Goal: Communication & Community: Answer question/provide support

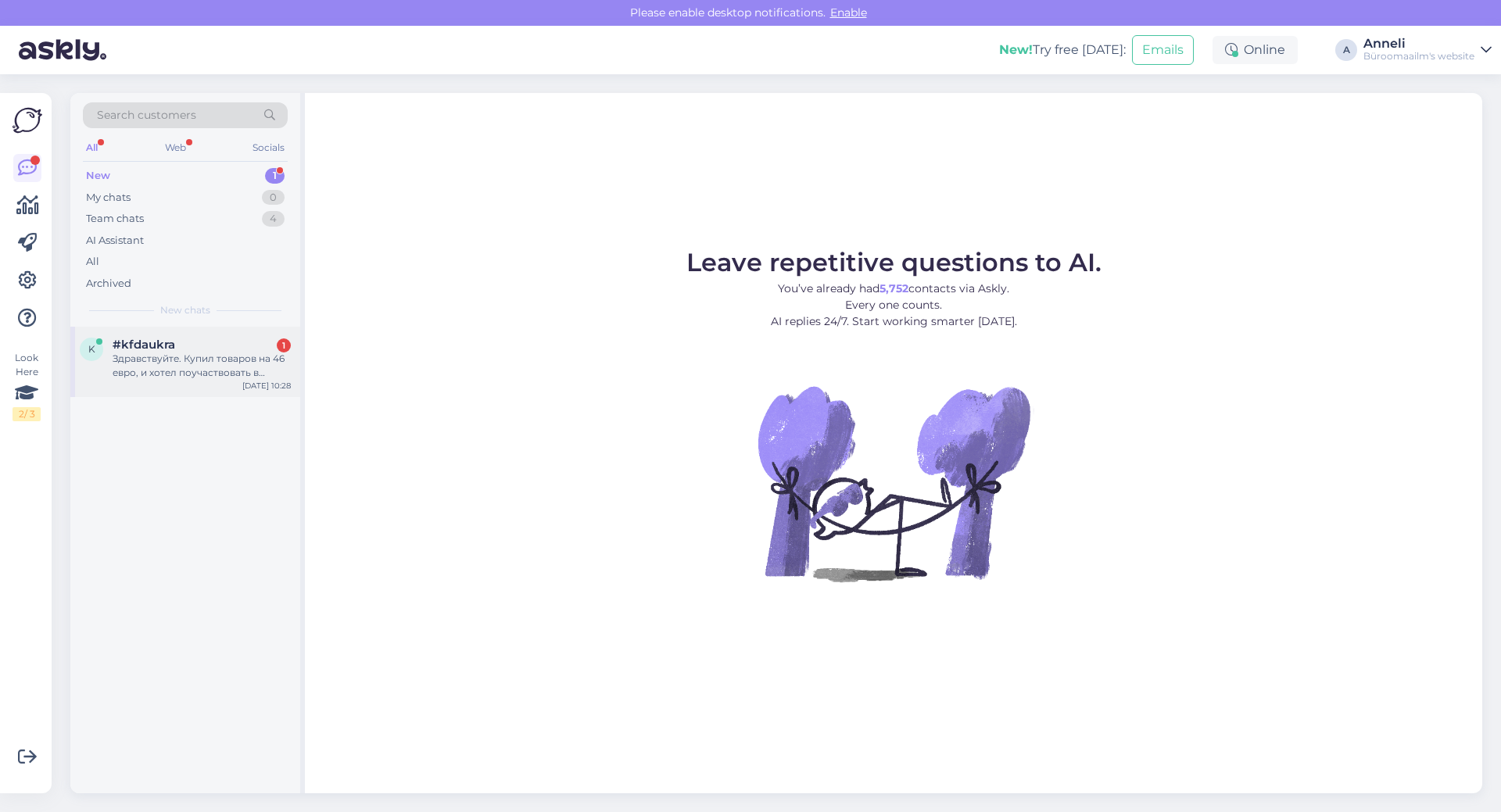
click at [183, 355] on div "Здравствуйте. Купил товаров на 46 евро, и хотел поучаствовать в конкурсе. Но ме…" at bounding box center [201, 366] width 178 height 28
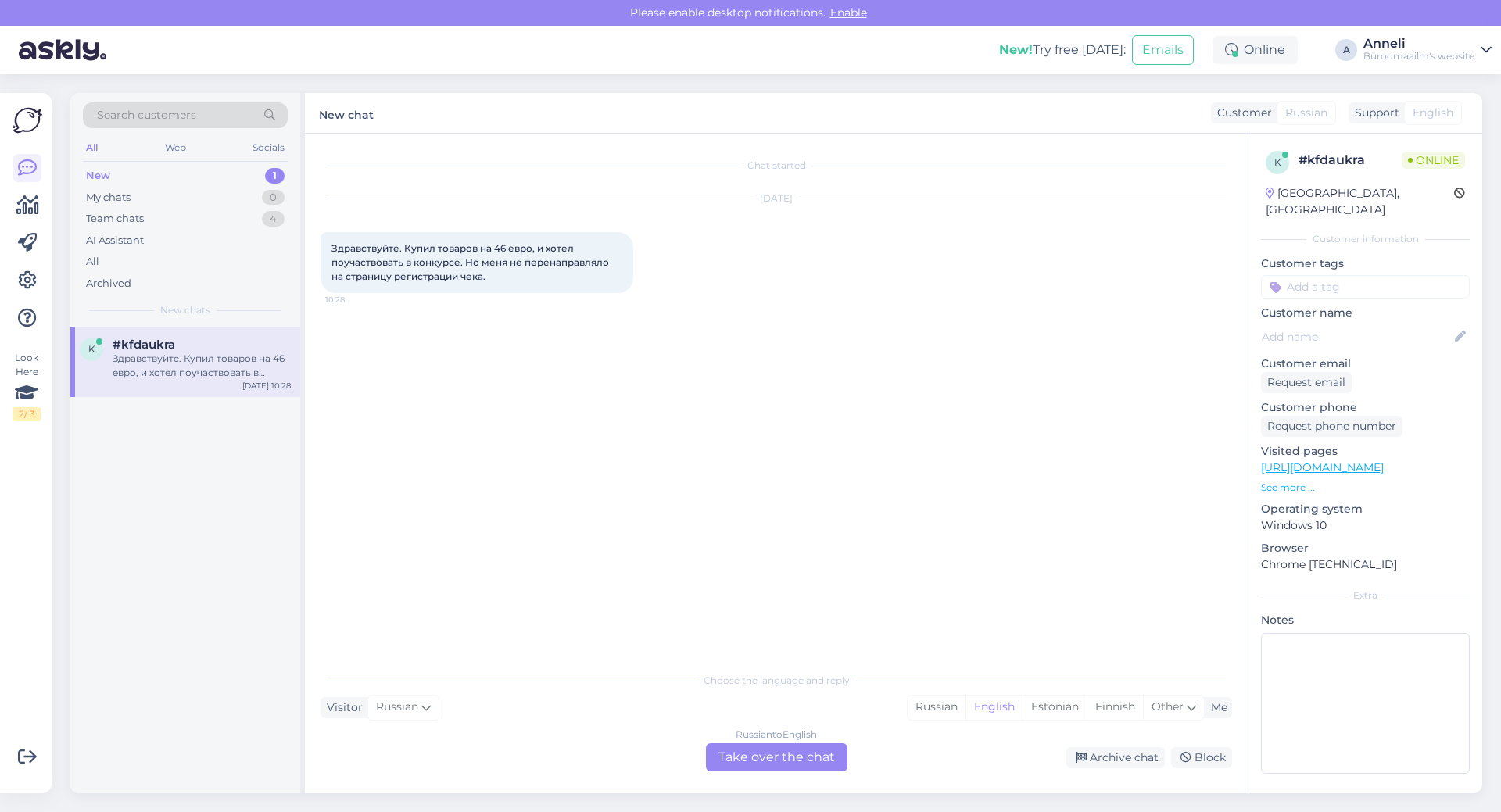
click at [1013, 329] on div "Chat started [DATE] Здравствуйте. Купил товаров на 46 евро, и хотел поучаствова…" at bounding box center [784, 400] width 925 height 501
click at [1048, 706] on div "Estonian" at bounding box center [1055, 707] width 64 height 23
click at [791, 757] on div "Russian to Estonian Take over the chat" at bounding box center [777, 757] width 142 height 28
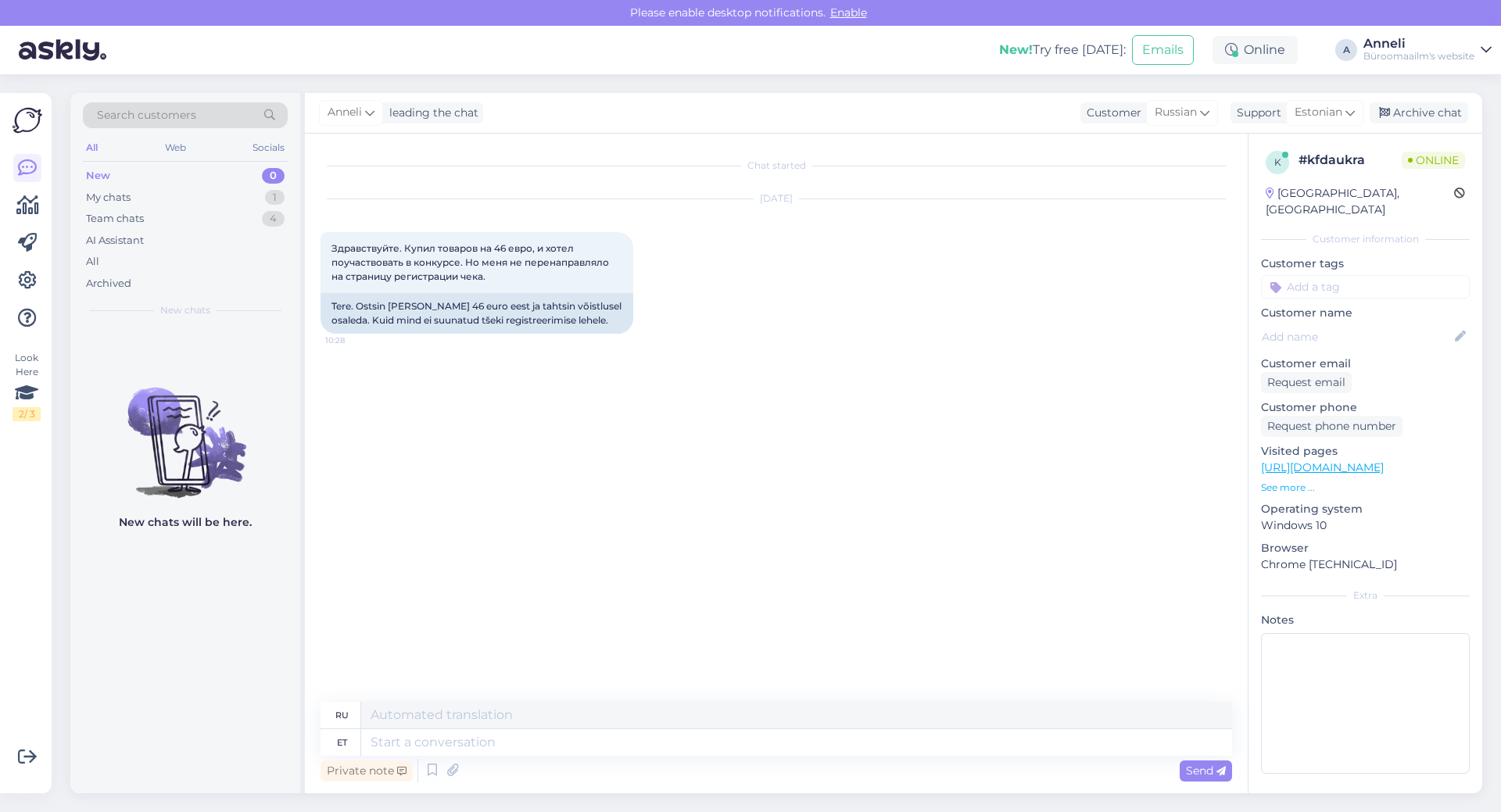
click at [853, 478] on div "Chat started [DATE] Здравствуйте. Купил товаров на 46 евро, и хотел поучаствова…" at bounding box center [784, 418] width 925 height 538
click at [858, 376] on div "Chat started [DATE] Здравствуйте. Купил товаров на 46 евро, и хотел поучаствова…" at bounding box center [784, 418] width 925 height 538
click at [1012, 323] on div "[DATE] Здравствуйте. Купил товаров на 46 евро, и хотел поучаствовать в конкурсе…" at bounding box center [777, 266] width 911 height 169
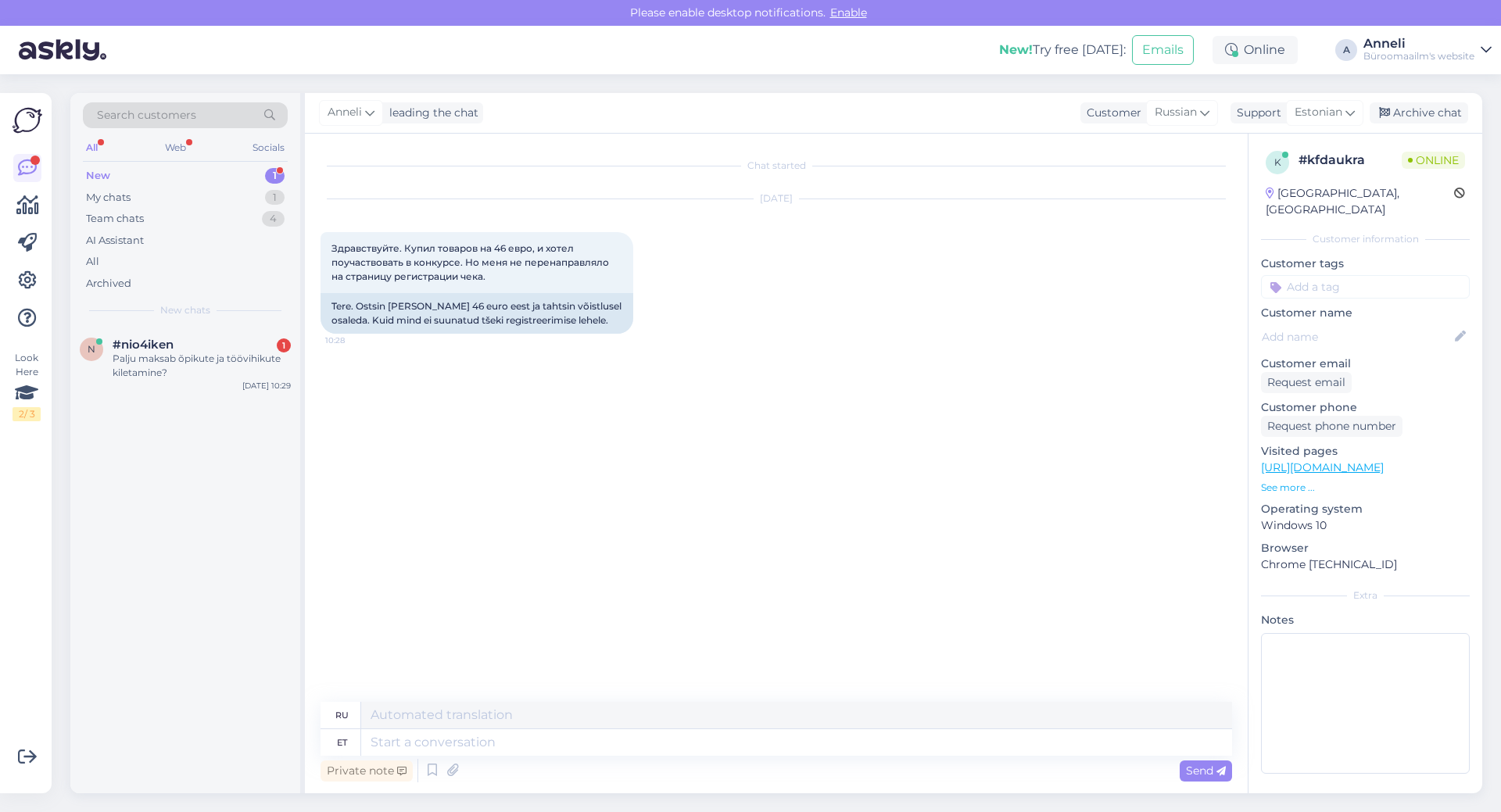
click at [976, 344] on div "[DATE] Здравствуйте. Купил товаров на 46 евро, и хотел поучаствовать в конкурсе…" at bounding box center [777, 266] width 911 height 169
click at [213, 497] on div "n #nio4iken 1 Palju maksab õpikute ja töövihikute kiletamine? [DATE] 10:29" at bounding box center [185, 560] width 230 height 467
click at [824, 356] on div "Chat started [DATE] Здравствуйте. Купил товаров на 46 евро, и хотел поучаствова…" at bounding box center [784, 418] width 925 height 538
click at [591, 745] on textarea at bounding box center [797, 742] width 871 height 27
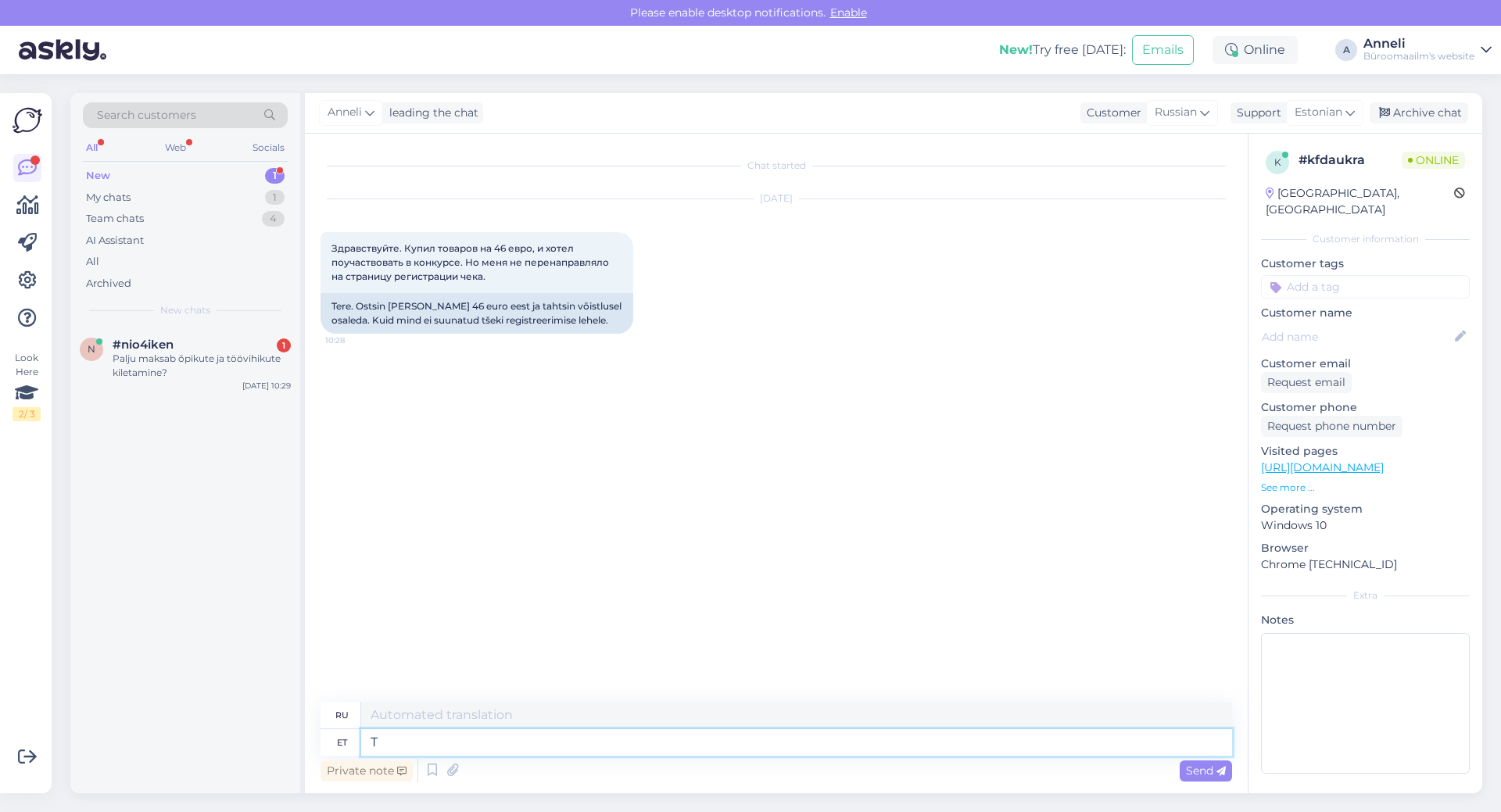
type textarea "Te"
type textarea "Ты"
type textarea "T"
type textarea "saatke"
type textarea "отправлять"
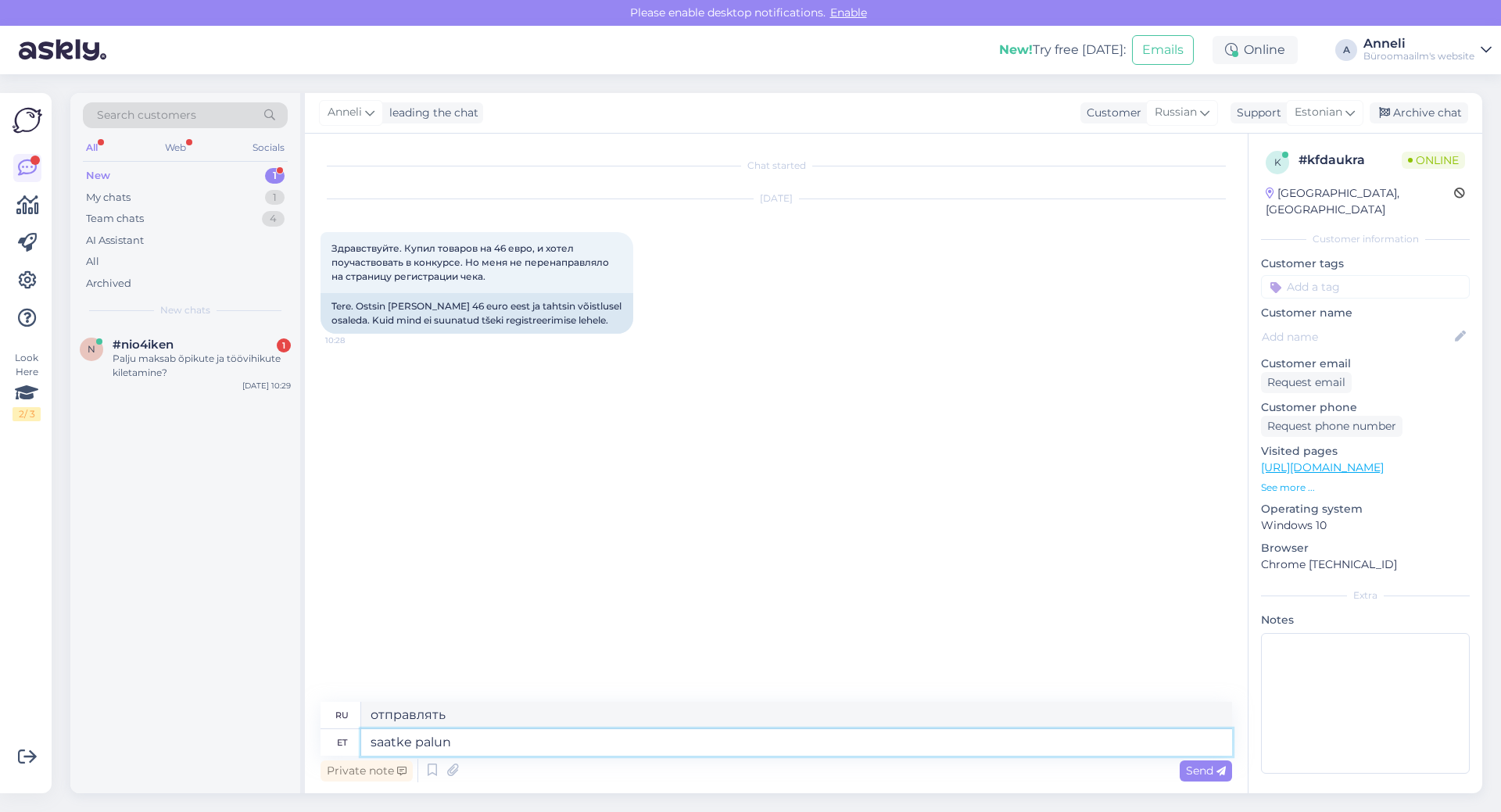
type textarea "saatke palun"
type textarea "Пожалуйста, отправьте"
type textarea "saatke [PERSON_NAME] t"
type textarea "пожалуйста, отправьте ваш"
type textarea "saatke [PERSON_NAME] tellimuse n"
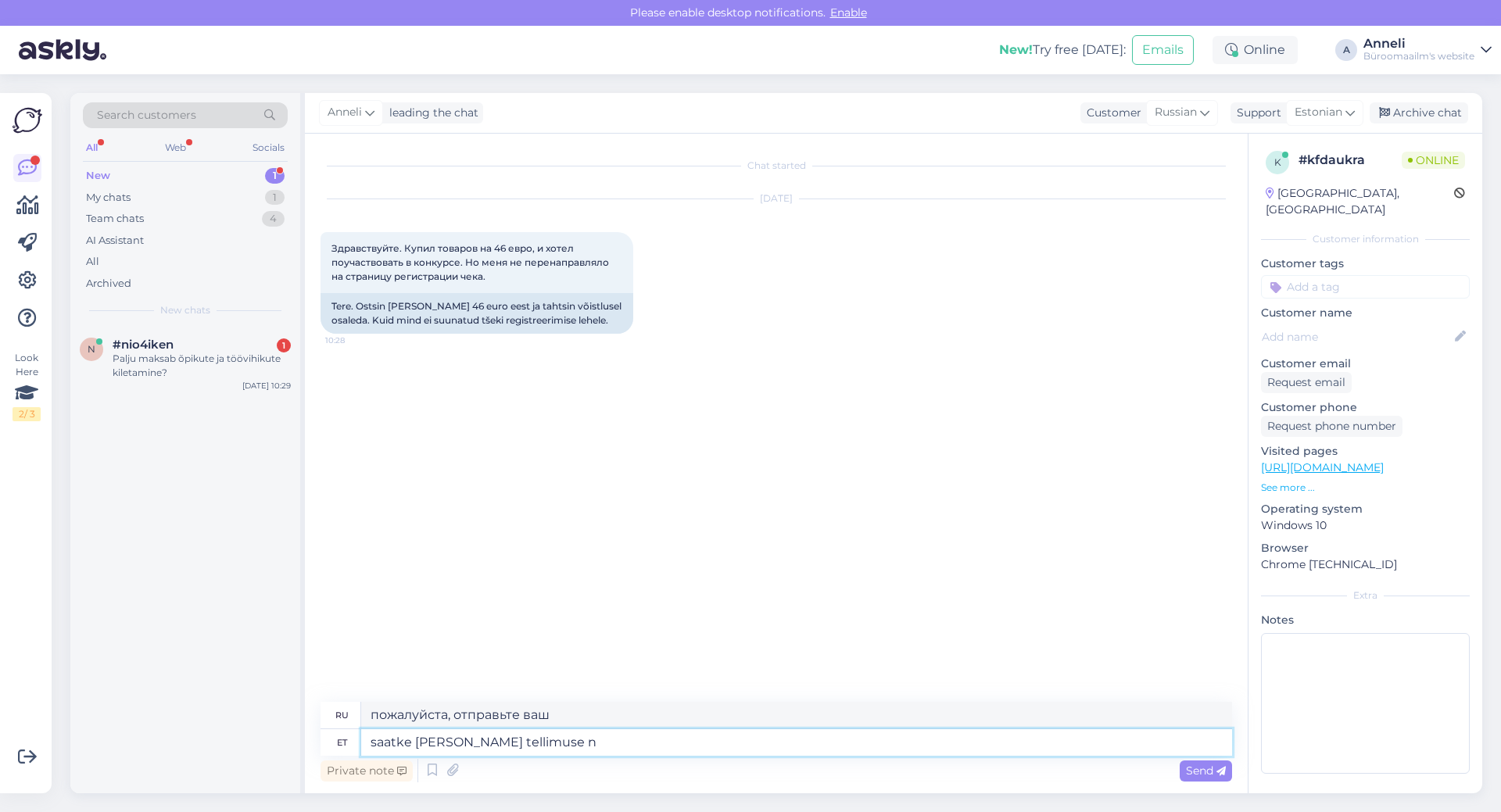
type textarea "пожалуйста, отправьте ваш заказ"
type textarea "saatke [PERSON_NAME] tellimuse num"
type textarea "пожалуйста, отправьте номер вашего заказа"
type textarea "saatke [PERSON_NAME] tellimuse number"
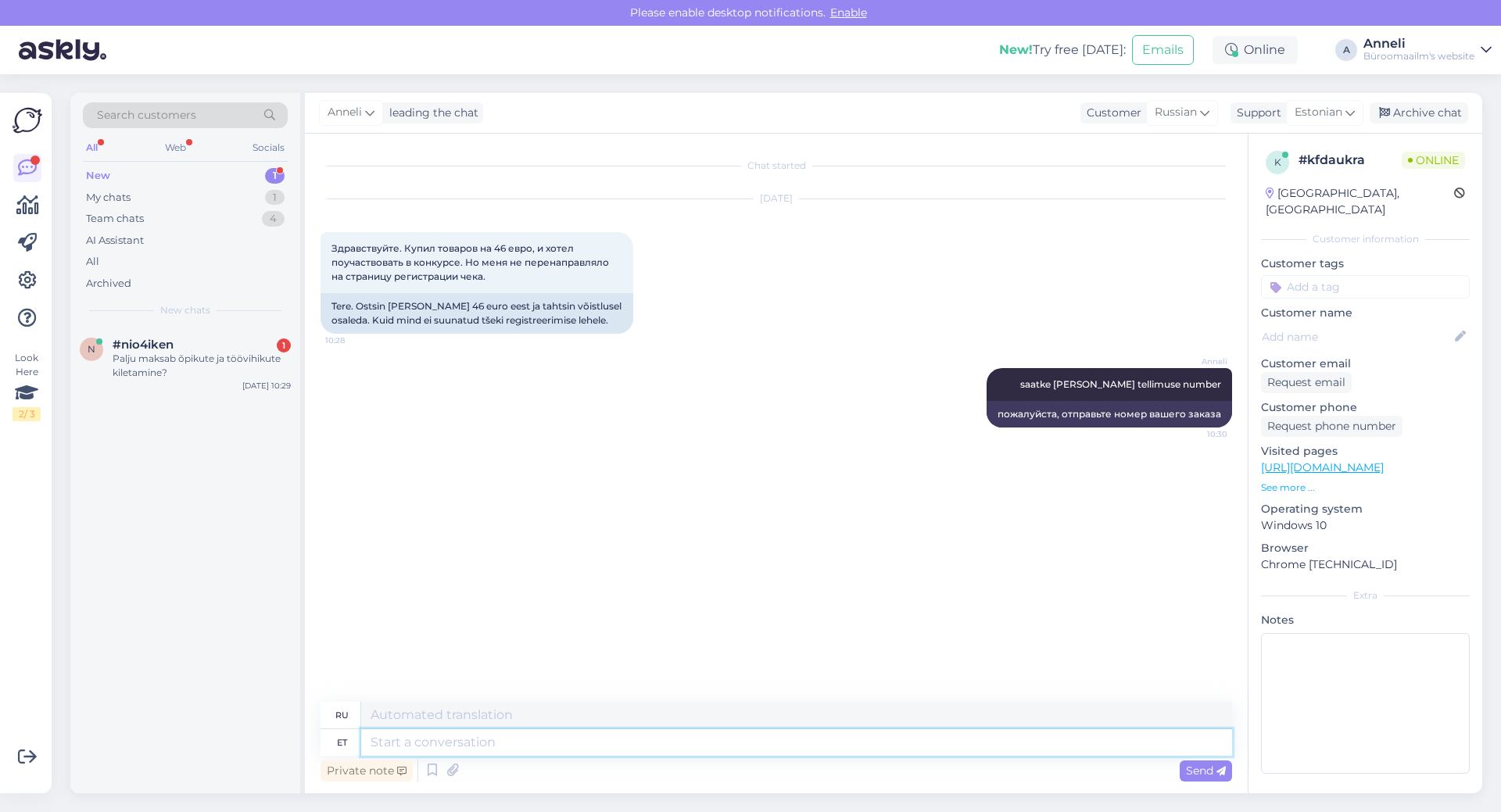
click at [554, 745] on textarea at bounding box center [797, 742] width 871 height 27
click at [232, 352] on div "Palju maksab õpikute ja töövihikute kiletamine?" at bounding box center [201, 366] width 178 height 28
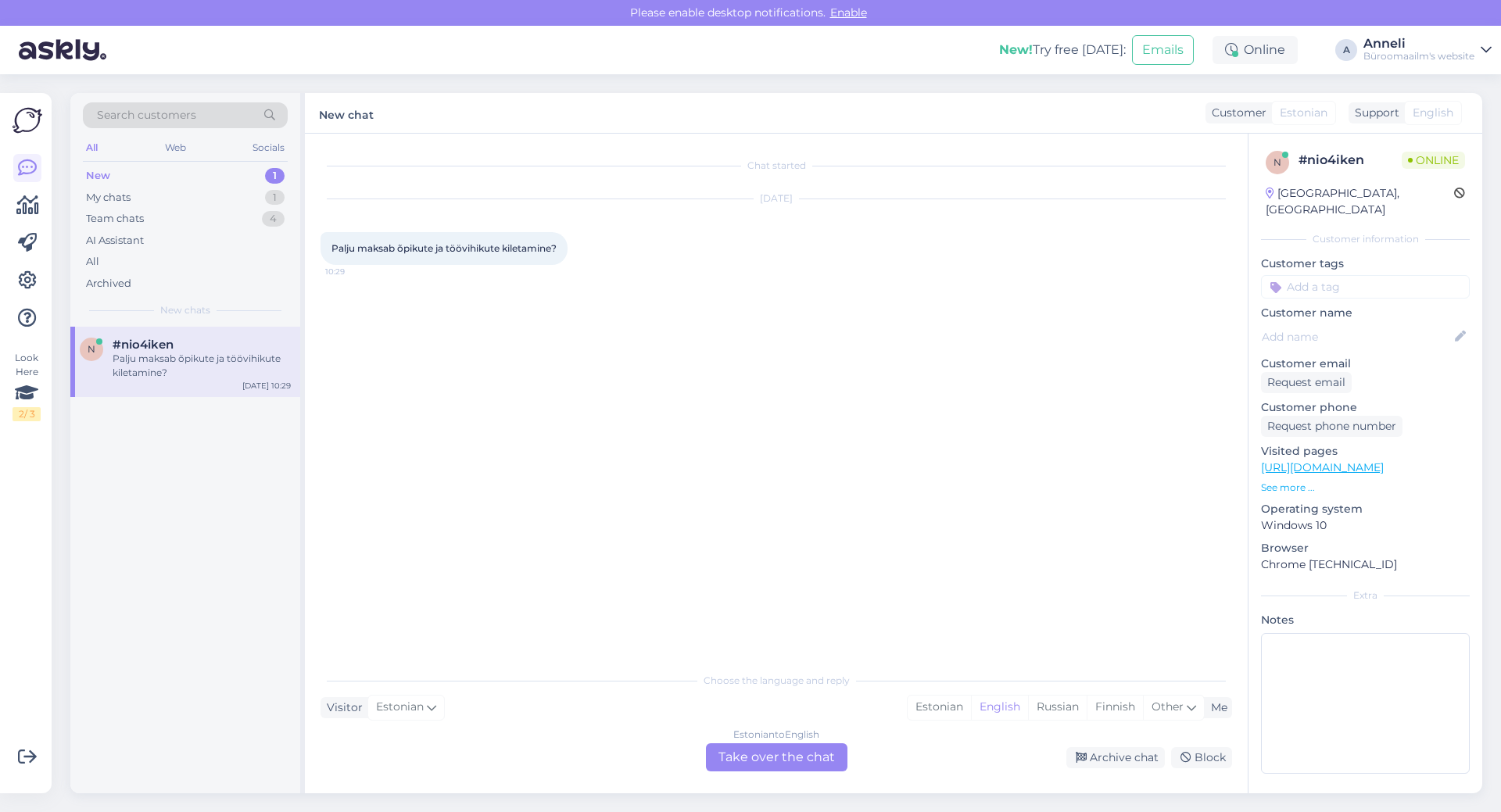
click at [859, 300] on div "Chat started [DATE] Palju maksab õpikute ja töövihikute kiletamine? 10:29" at bounding box center [784, 400] width 925 height 501
click at [275, 198] on div "1" at bounding box center [275, 197] width 19 height 16
click at [203, 376] on div "k #kfdaukra 1 2000262844 [DATE] 10:30" at bounding box center [185, 355] width 230 height 57
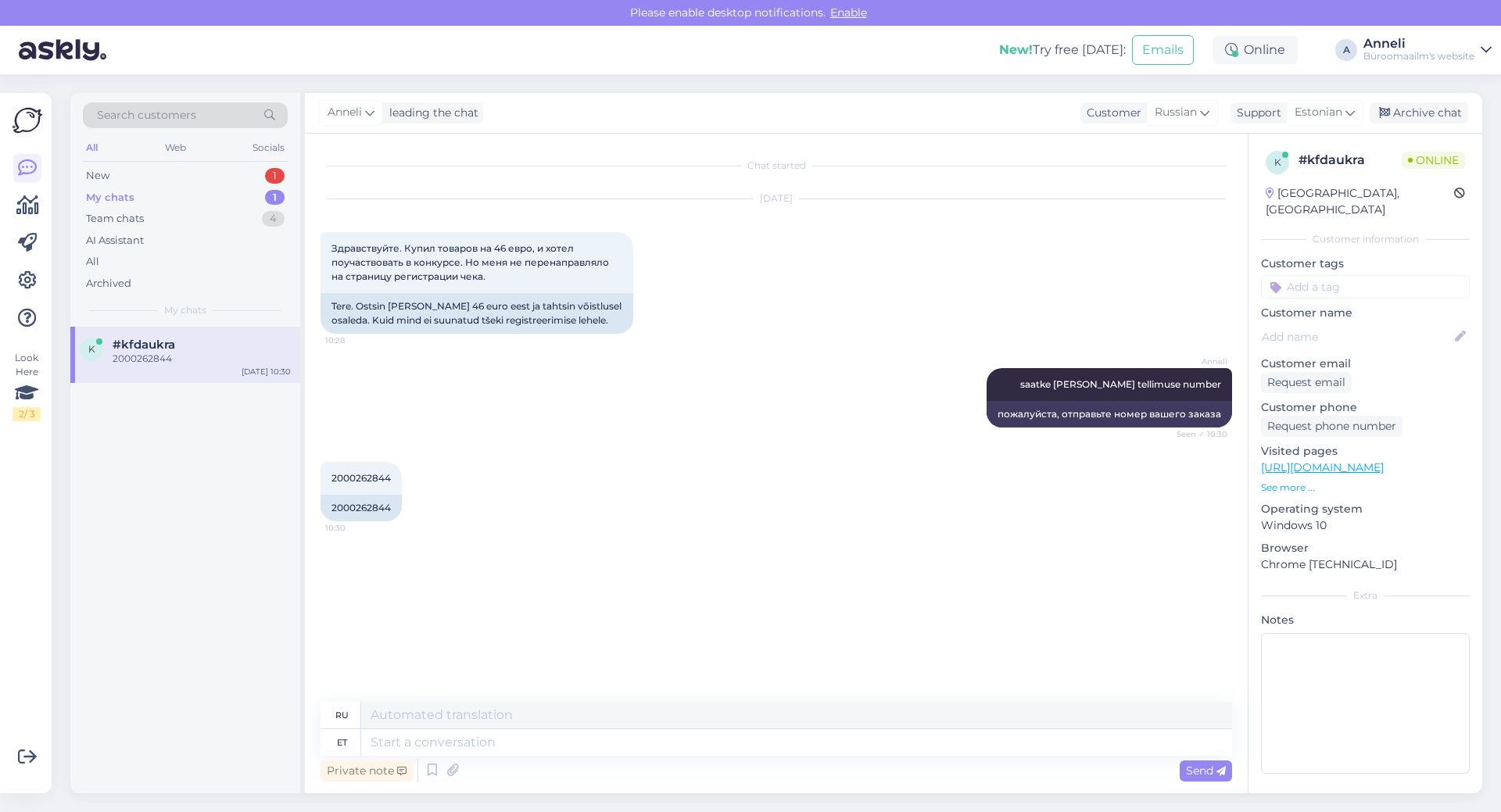
click at [730, 440] on div "[PERSON_NAME] saatke [PERSON_NAME] tellimuse number Seen ✓ 10:30 пожалуйста, от…" at bounding box center [777, 398] width 911 height 94
click at [719, 742] on textarea at bounding box center [797, 742] width 871 height 27
click at [864, 489] on div "2000262844 10:30 2000262844" at bounding box center [777, 492] width 911 height 94
click at [760, 460] on div "2000262844 10:30 2000262844" at bounding box center [777, 492] width 911 height 94
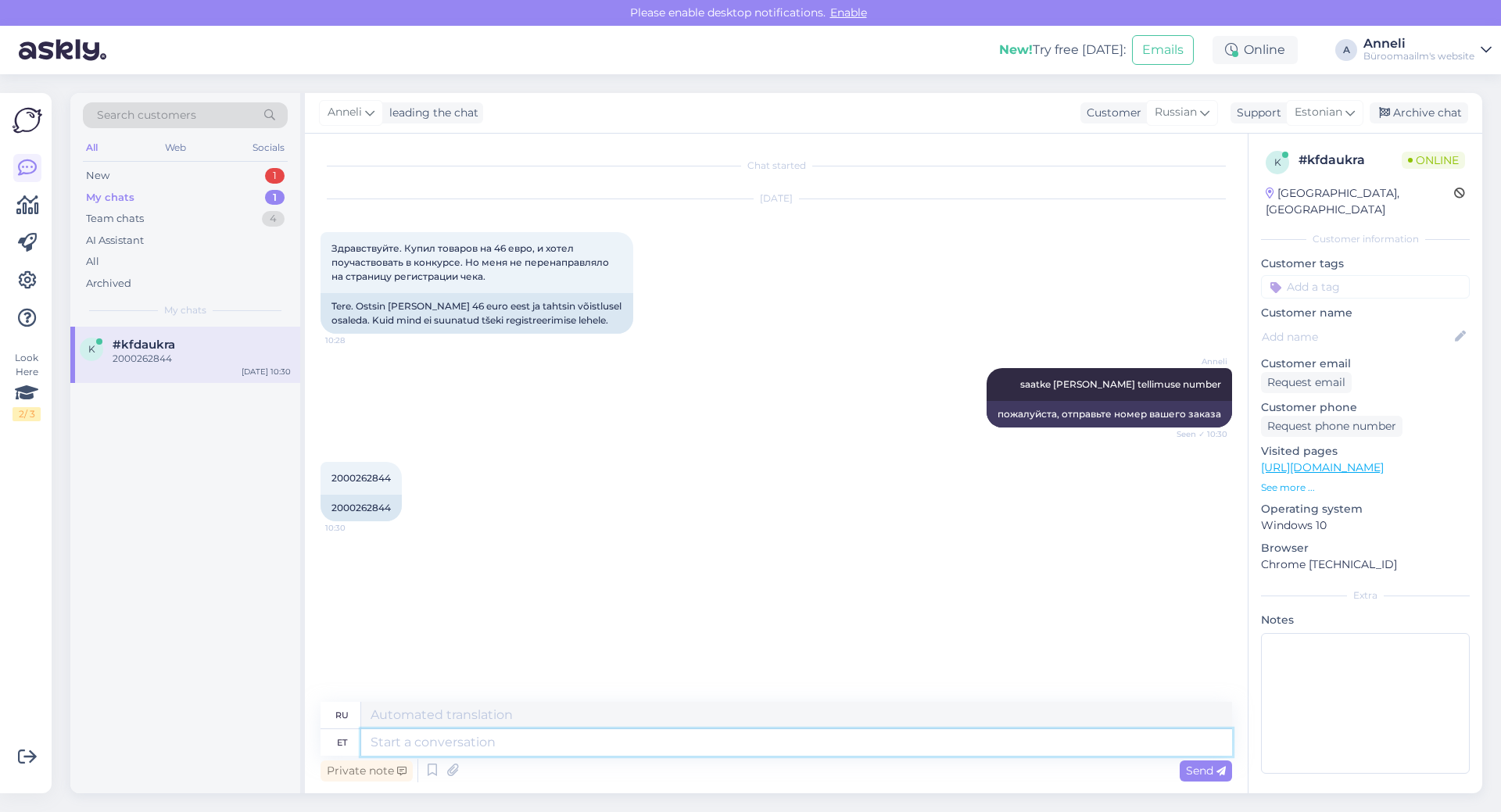
click at [649, 747] on textarea at bounding box center [797, 742] width 871 height 27
type textarea "T"
type textarea "Т"
type textarea "Tänan!"
type textarea "Спасибо!"
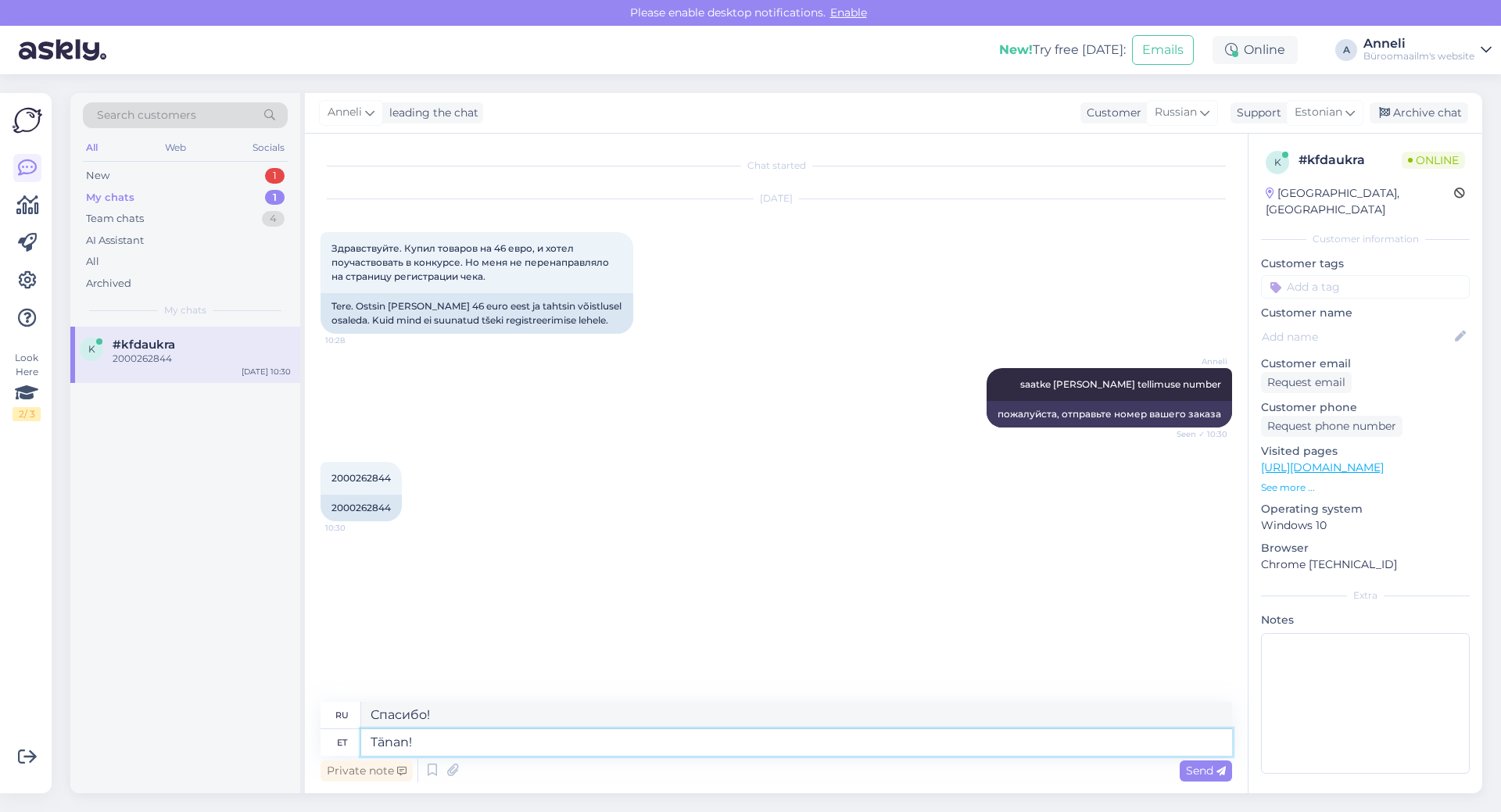
type textarea "Tänan!"
click at [249, 362] on div "?" at bounding box center [201, 359] width 178 height 14
click at [611, 432] on div "[PERSON_NAME] saatke [PERSON_NAME] tellimuse number Seen ✓ 10:30 пожалуйста, от…" at bounding box center [777, 398] width 911 height 94
click at [602, 742] on textarea at bounding box center [797, 742] width 871 height 27
type textarea "tänan,"
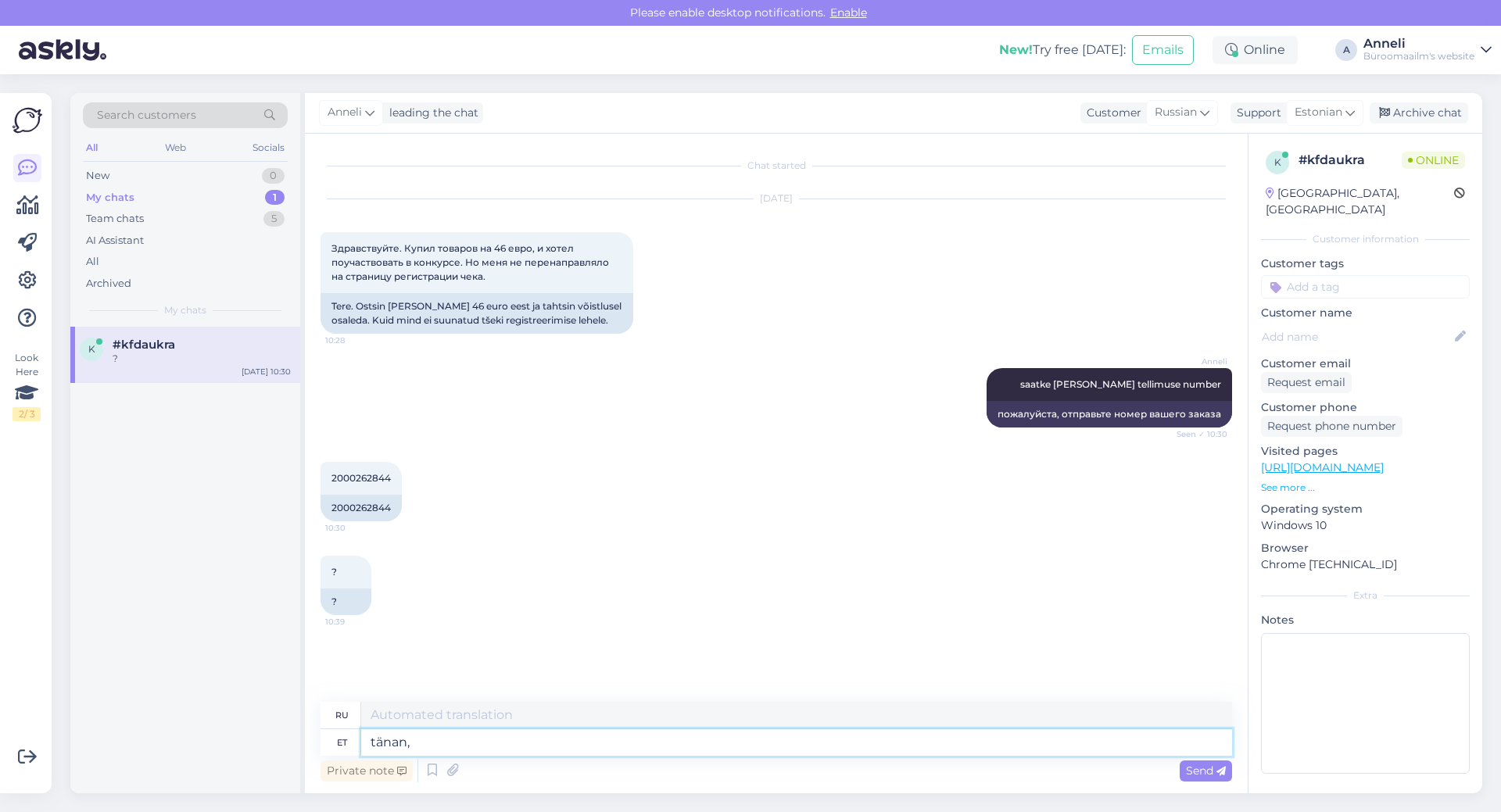
type textarea "Спасибо"
type textarea "tänan,"
type textarea "Спасибо,"
type textarea "tänan, täid"
type textarea "спасибо, вши"
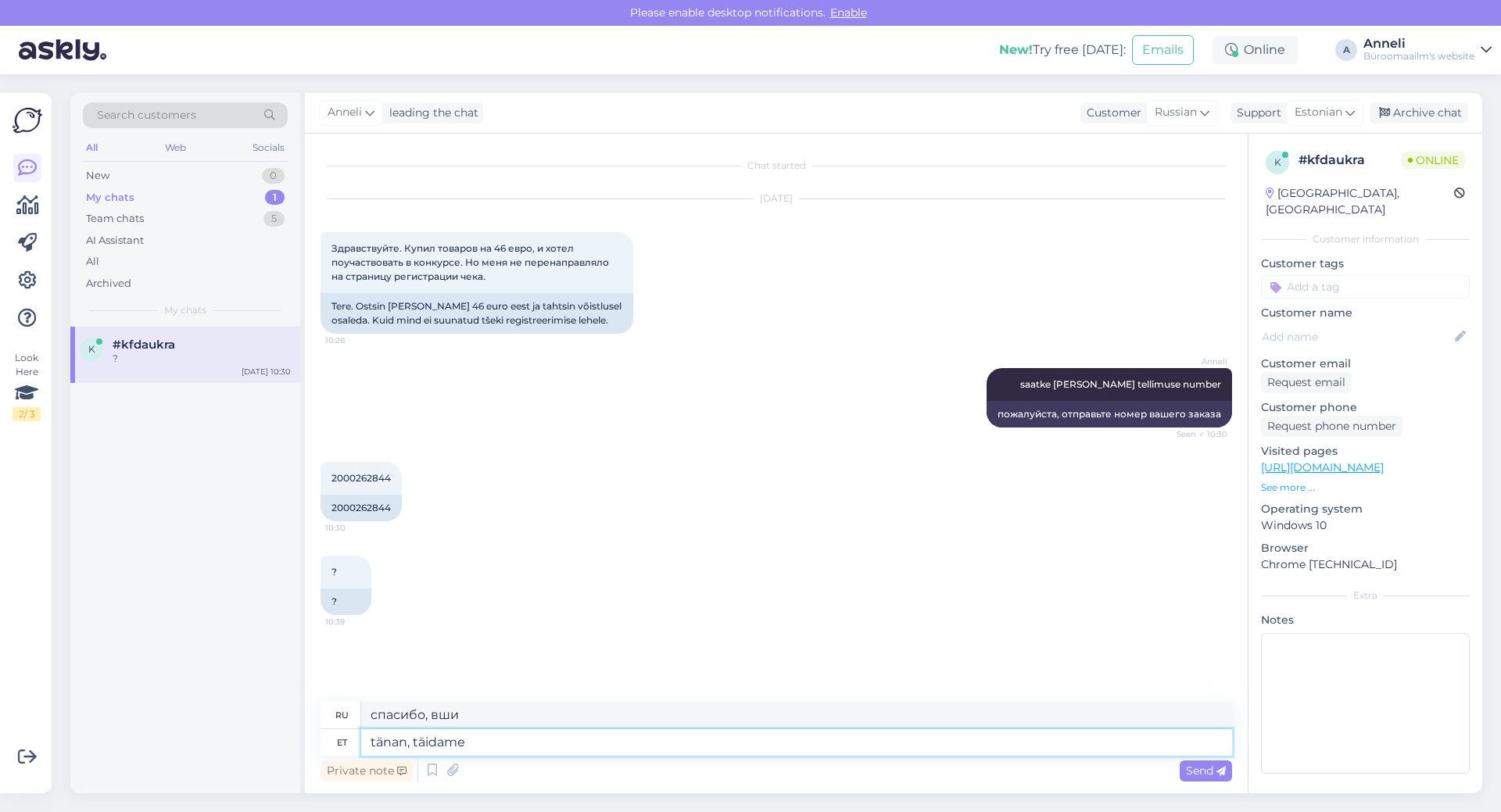
type textarea "tänan, täidame"
type textarea "спасибо, мы выполним"
type textarea "tänan, täidame ise"
type textarea "Спасибо, мы заполним его сами."
type textarea "tänan, täidame ise teie"
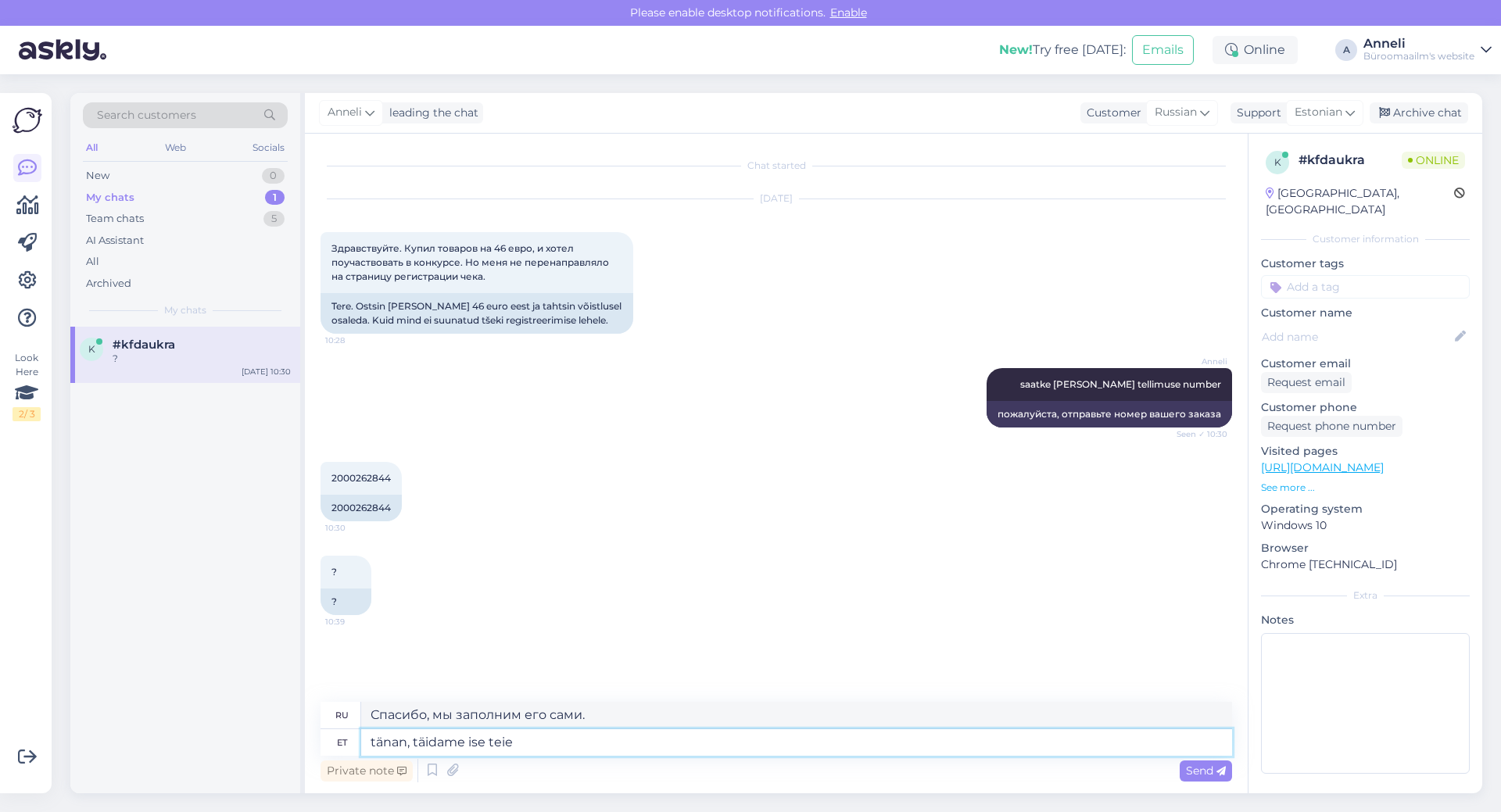
type textarea "Спасибо, мы заполним его для вас."
type textarea "tänan, täidame ise teie eest ära"
type textarea "Спасибо, мы заполним его за вас."
type textarea "tänan, täidame ise teie eest ära"
click at [1203, 774] on span "Send" at bounding box center [1206, 770] width 40 height 14
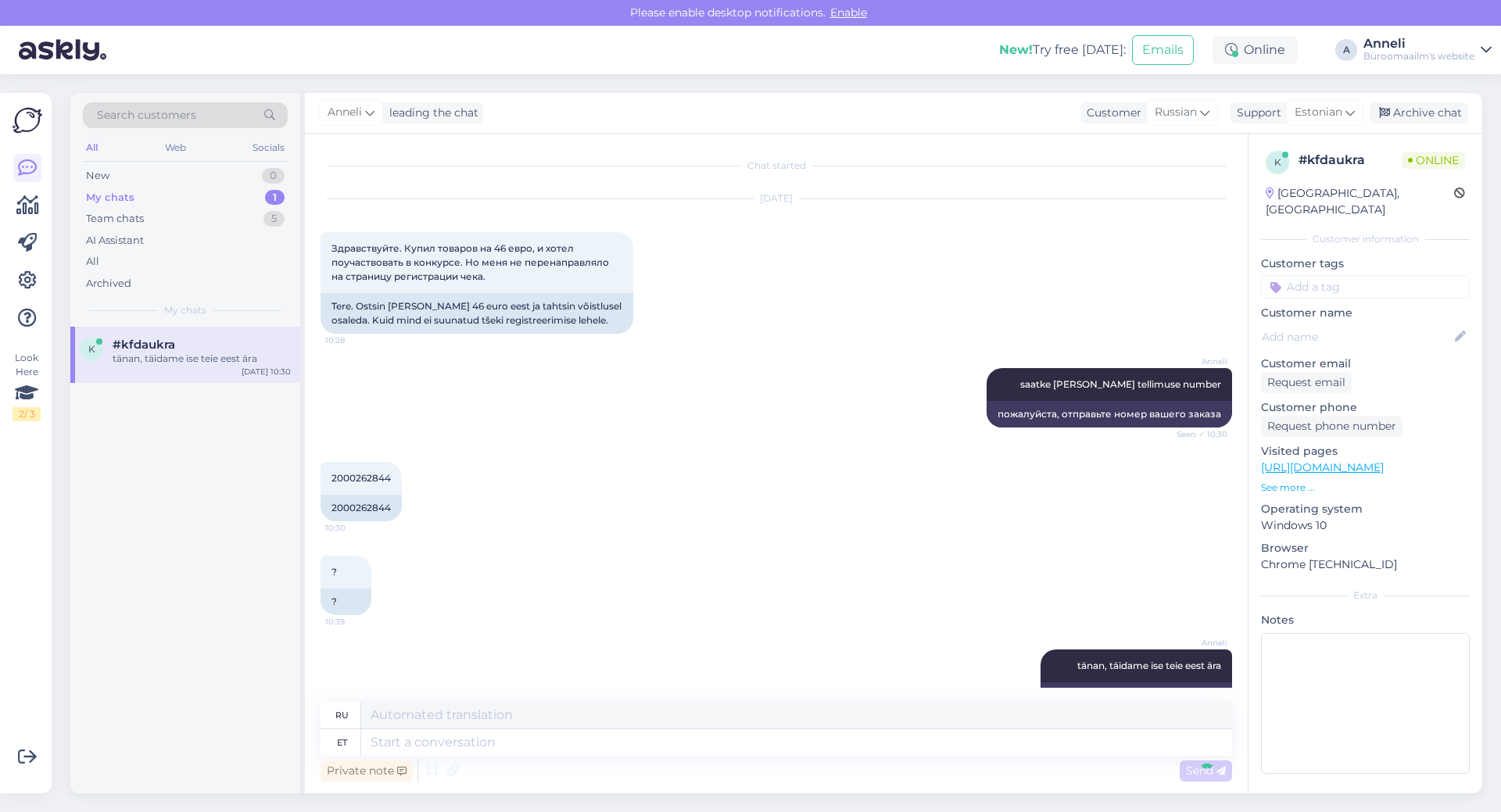
scroll to position [38, 0]
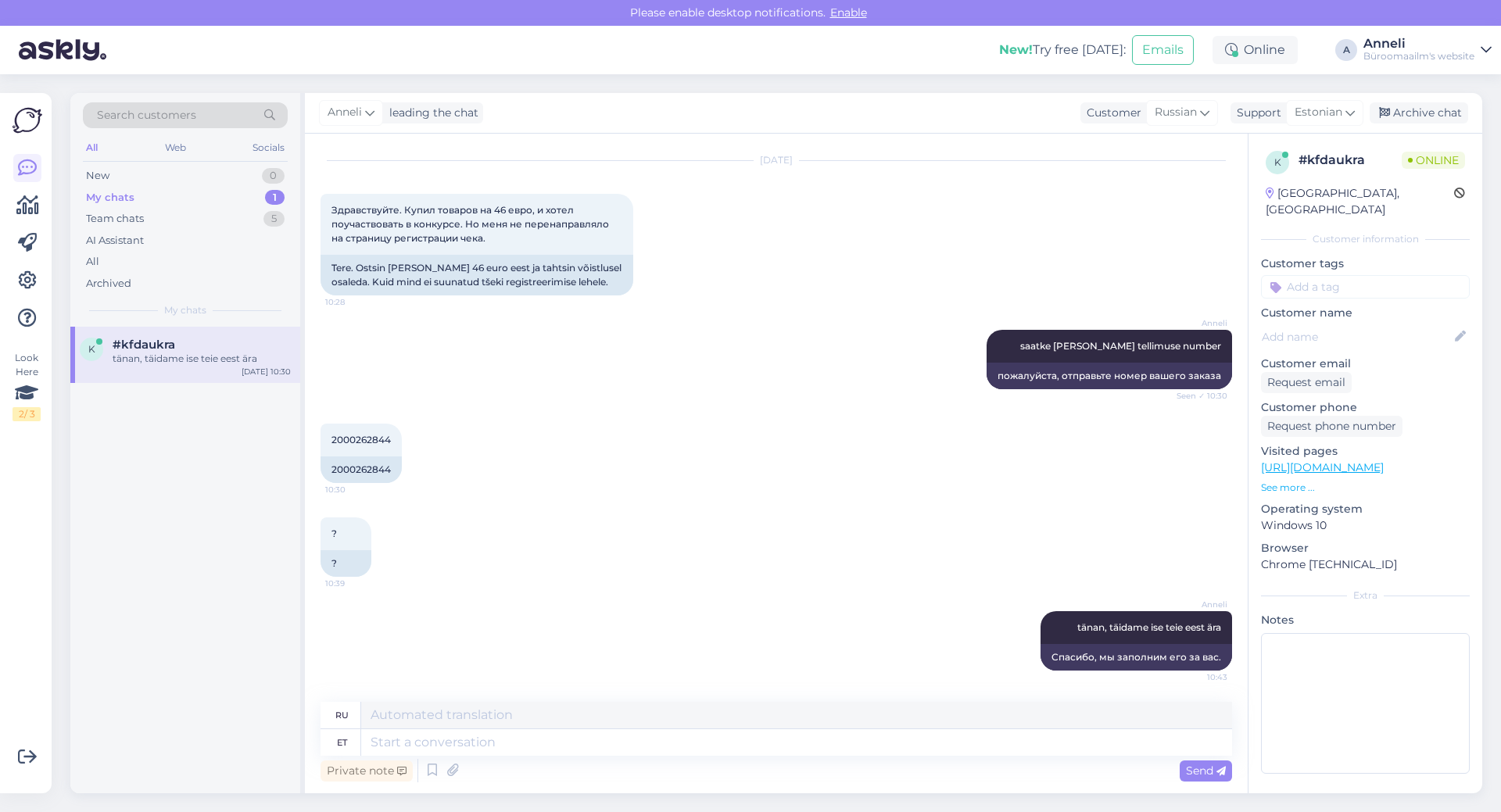
click at [500, 377] on div "[PERSON_NAME] saatke [PERSON_NAME] tellimuse number Seen ✓ 10:30 пожалуйста, от…" at bounding box center [777, 360] width 911 height 94
click at [706, 421] on div "2000262844 10:30 2000262844" at bounding box center [777, 453] width 911 height 94
click at [659, 523] on div "? 10:39 ?" at bounding box center [777, 547] width 911 height 94
click at [887, 453] on div "2000262844 10:30 2000262844" at bounding box center [777, 453] width 911 height 94
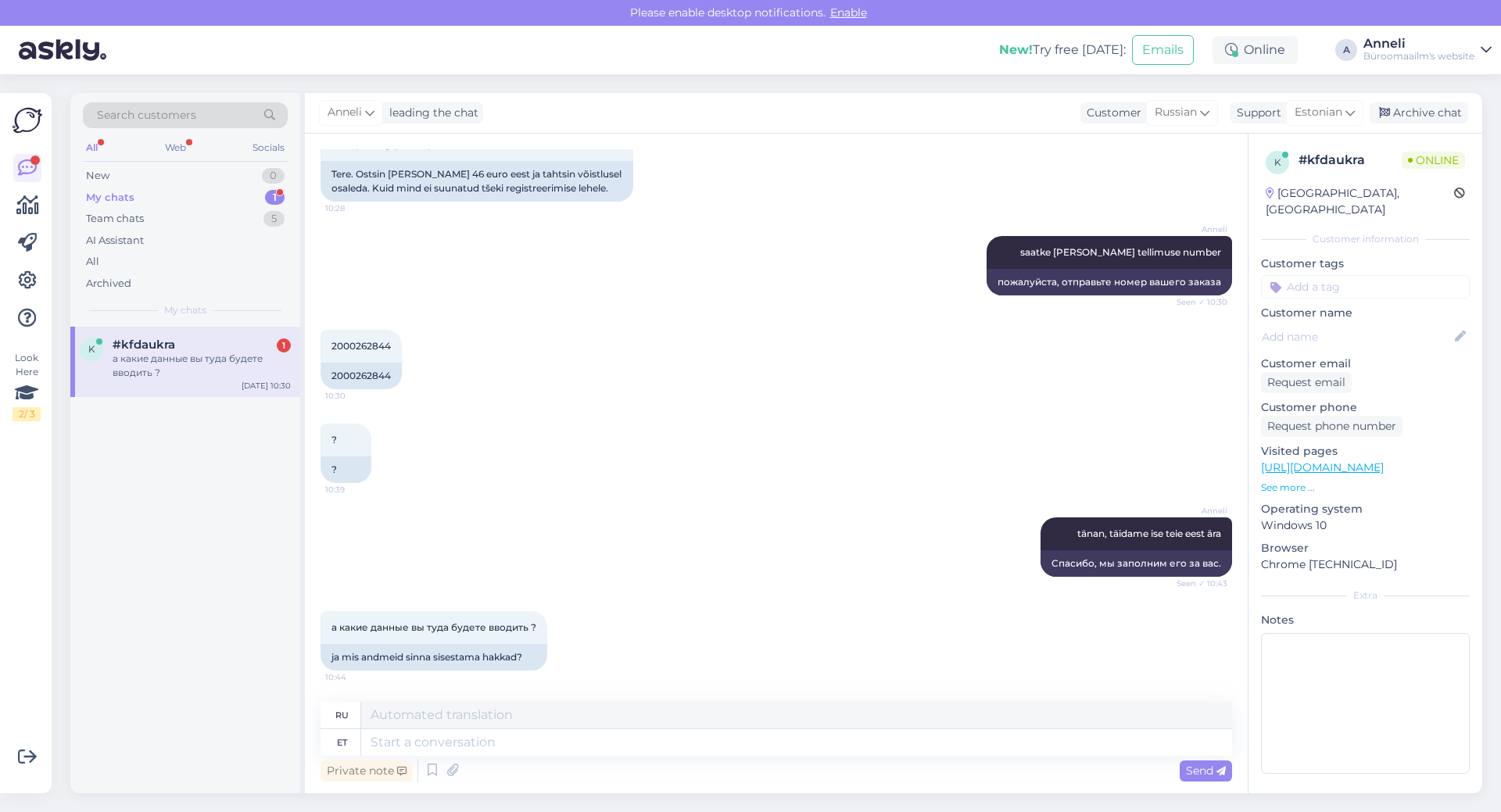
click at [884, 453] on div "? 10:39 ?" at bounding box center [777, 453] width 911 height 94
click at [779, 531] on div "[PERSON_NAME], täidame ise teie eest ära Seen ✓ 10:43 Спасибо, мы заполним его …" at bounding box center [777, 547] width 911 height 94
click at [460, 752] on textarea at bounding box center [797, 742] width 871 height 27
type textarea "Vaatan"
type textarea "Я наблюдаю."
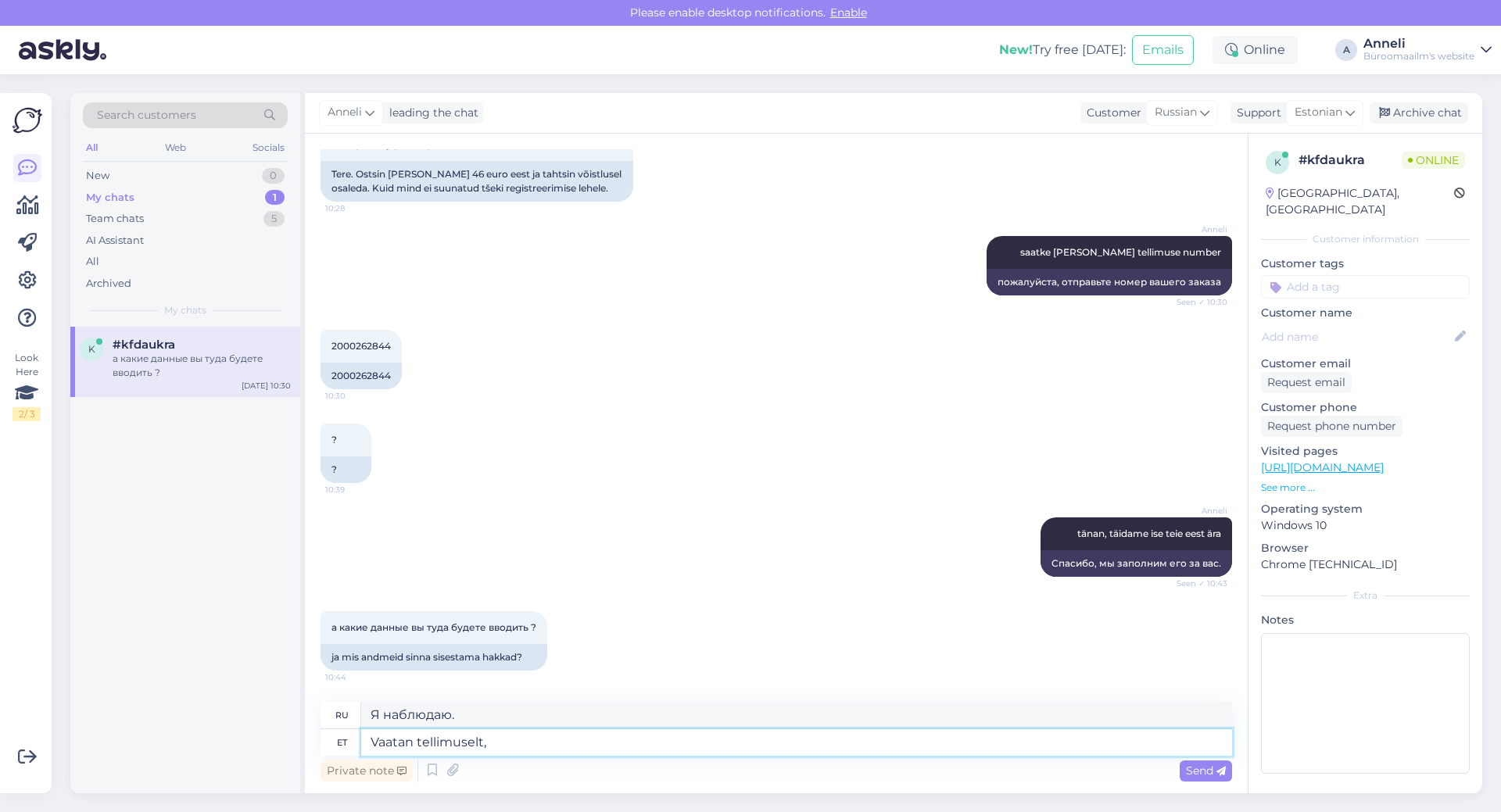
type textarea "Vaatan tellimuselt,"
type textarea "Я смотрю на заказ,"
type textarea "Vaatan tellimuselt, et"
type textarea "Я вижу из приказа, что"
type textarea "Vaatan tellimuselt, et teil o"
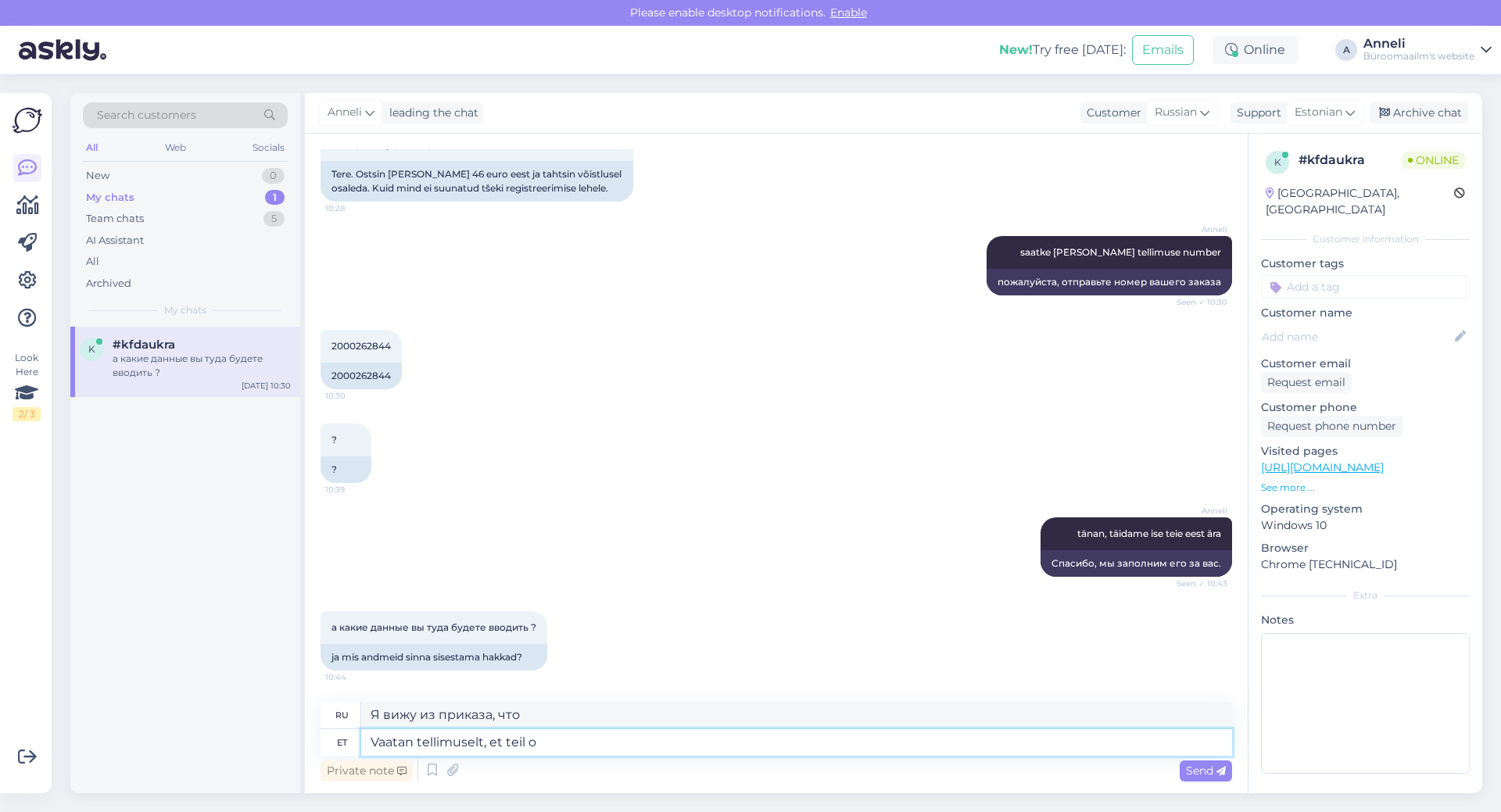
type textarea "Я проверю заказ, чтобы убедиться, что у вас есть"
type textarea "Vaatan tellimuselt, et teil on k"
type textarea "Я проверю ваш заказ и узнаю, есть ли он у вас."
type textarea "Vaatan tellimuselt, et teil on kätte s"
type textarea "Я проверю ваш заказ и удостоверюсь, что он у вас есть."
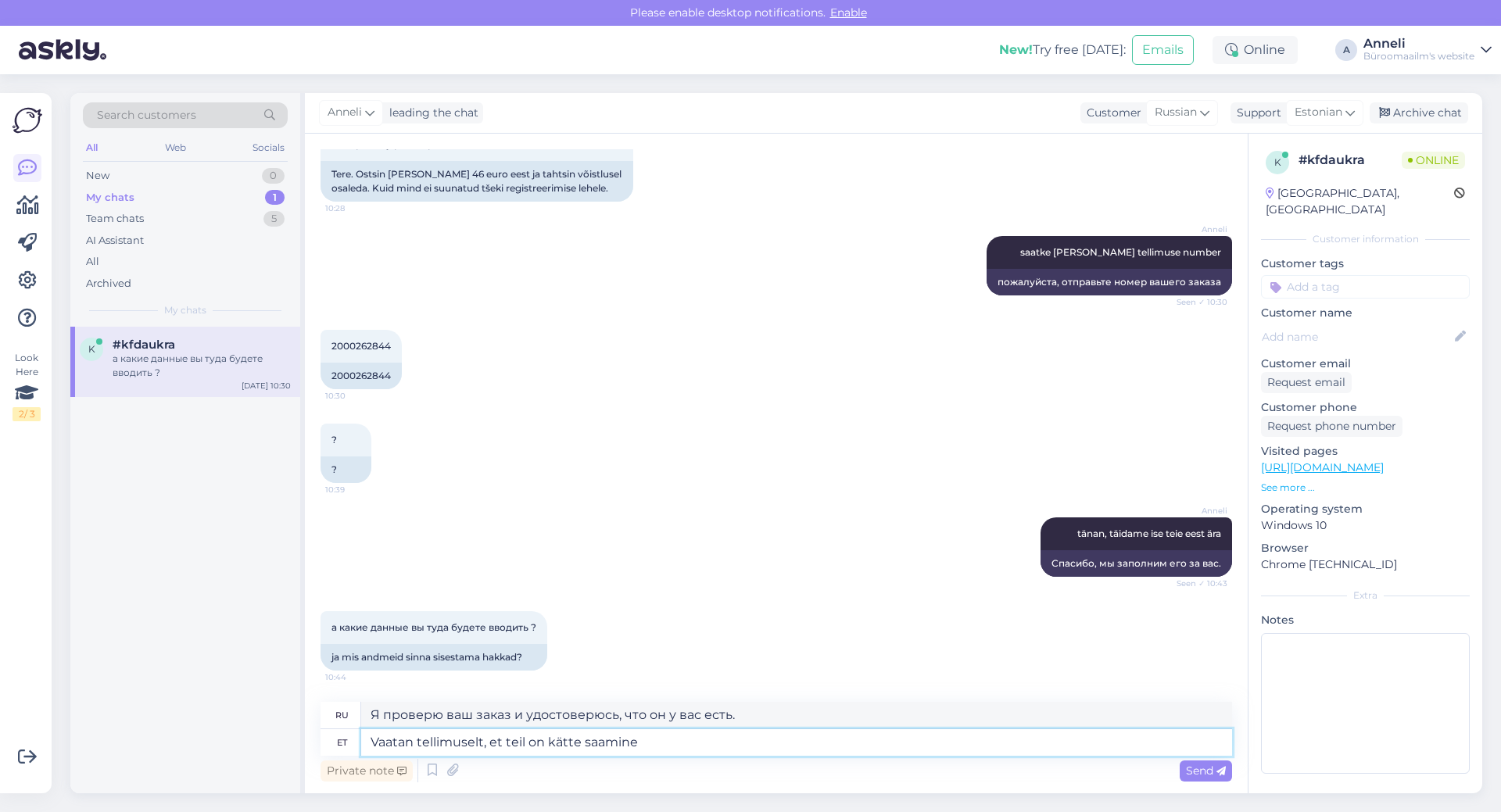
type textarea "Vaatan tellimuselt, et teil on kätte saamine"
type textarea "Я проверю заказ и удостоверюсь, что он у вас есть."
type textarea "Vaatan tellimuselt, et teil on kätte saamine [GEOGRAPHIC_DATA]"
type textarea "Я проверю заказ, чтобы убедиться, что доставка в [GEOGRAPHIC_DATA] есть."
type textarea "Vaatan tellimuselt, et teil on kätte saamine Narva kauplusest"
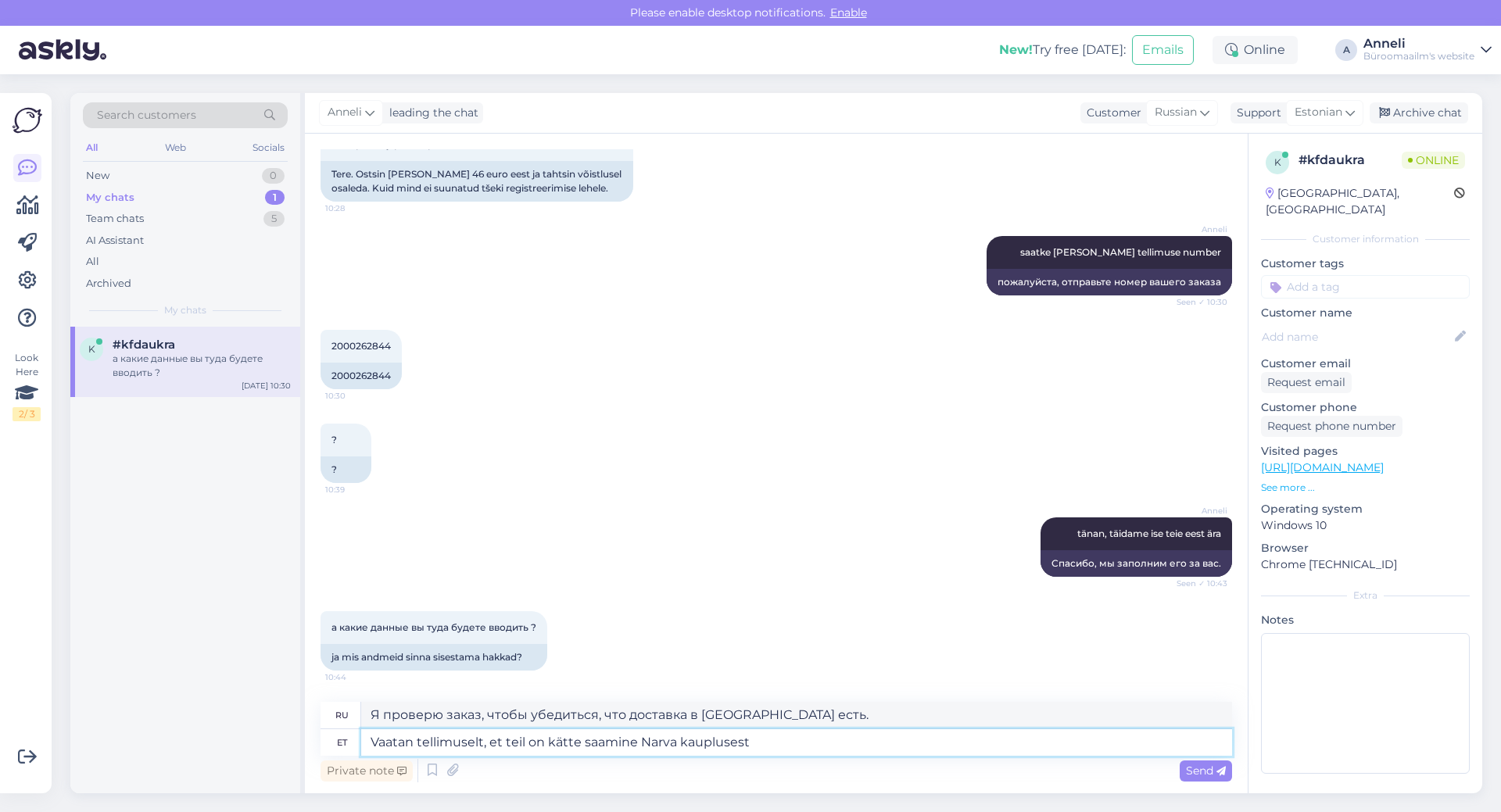
type textarea "Я проверю заказ, есть ли возможность самовывоза из магазина в [GEOGRAPHIC_DATA]."
type textarea "Vaatan tellimuselt, et teil on kätte saamine Narva kauplusest"
click at [1196, 772] on span "Send" at bounding box center [1206, 770] width 40 height 14
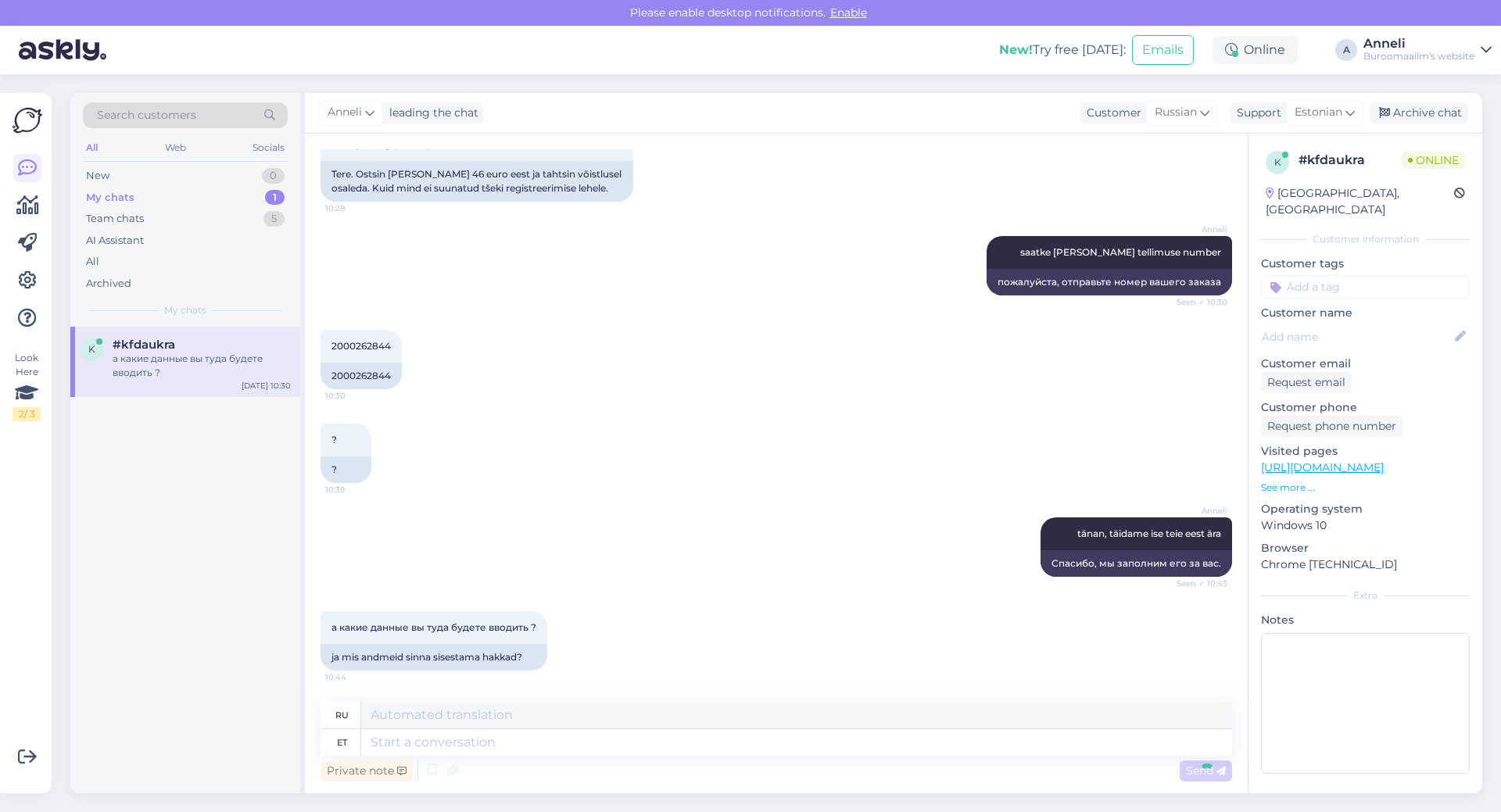
scroll to position [240, 0]
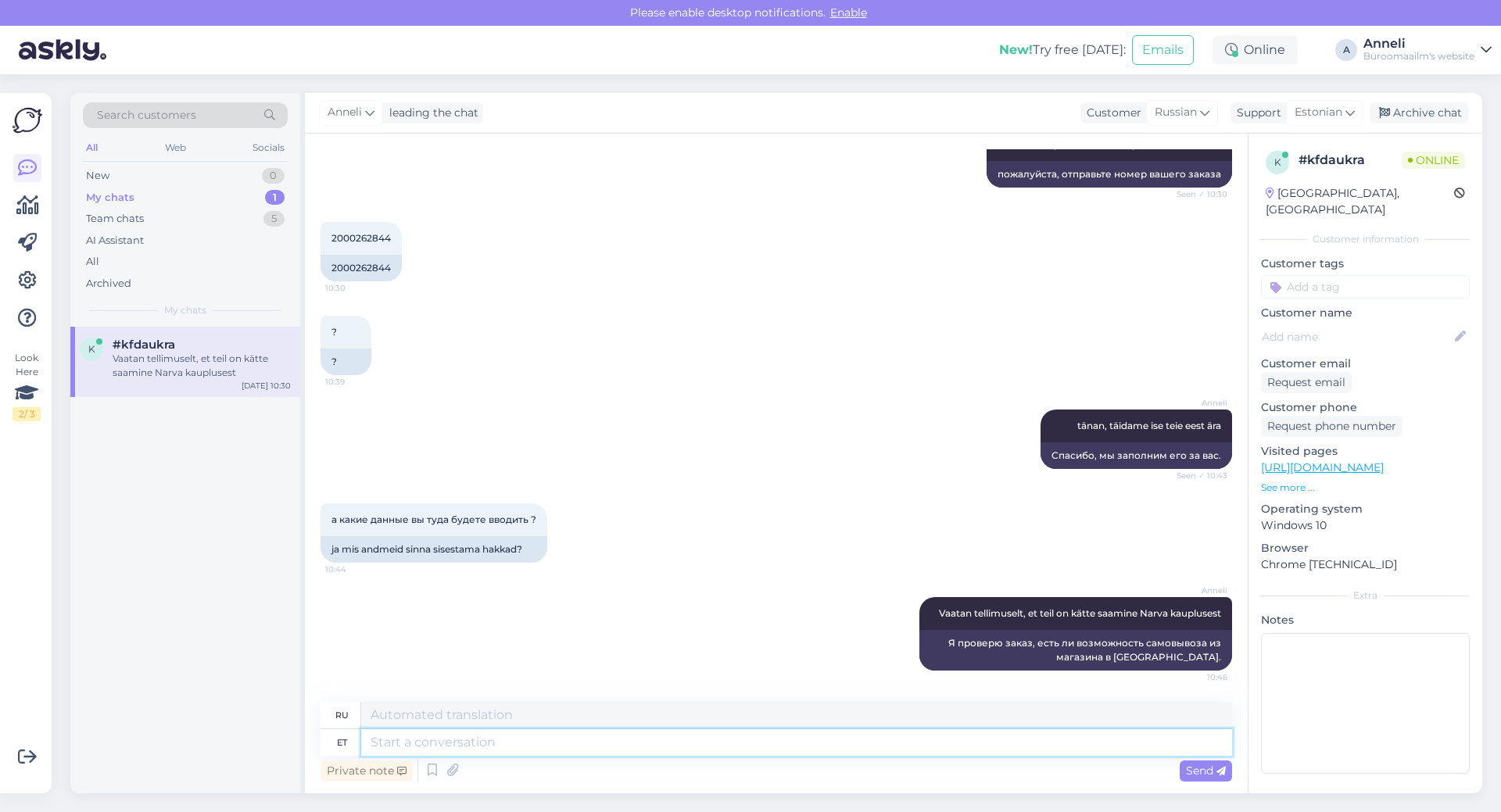
click at [631, 752] on textarea at bounding box center [797, 742] width 871 height 27
type textarea "saate s"
type textarea "ты можешь"
type textarea "saate seal"
type textarea "ты можешь там"
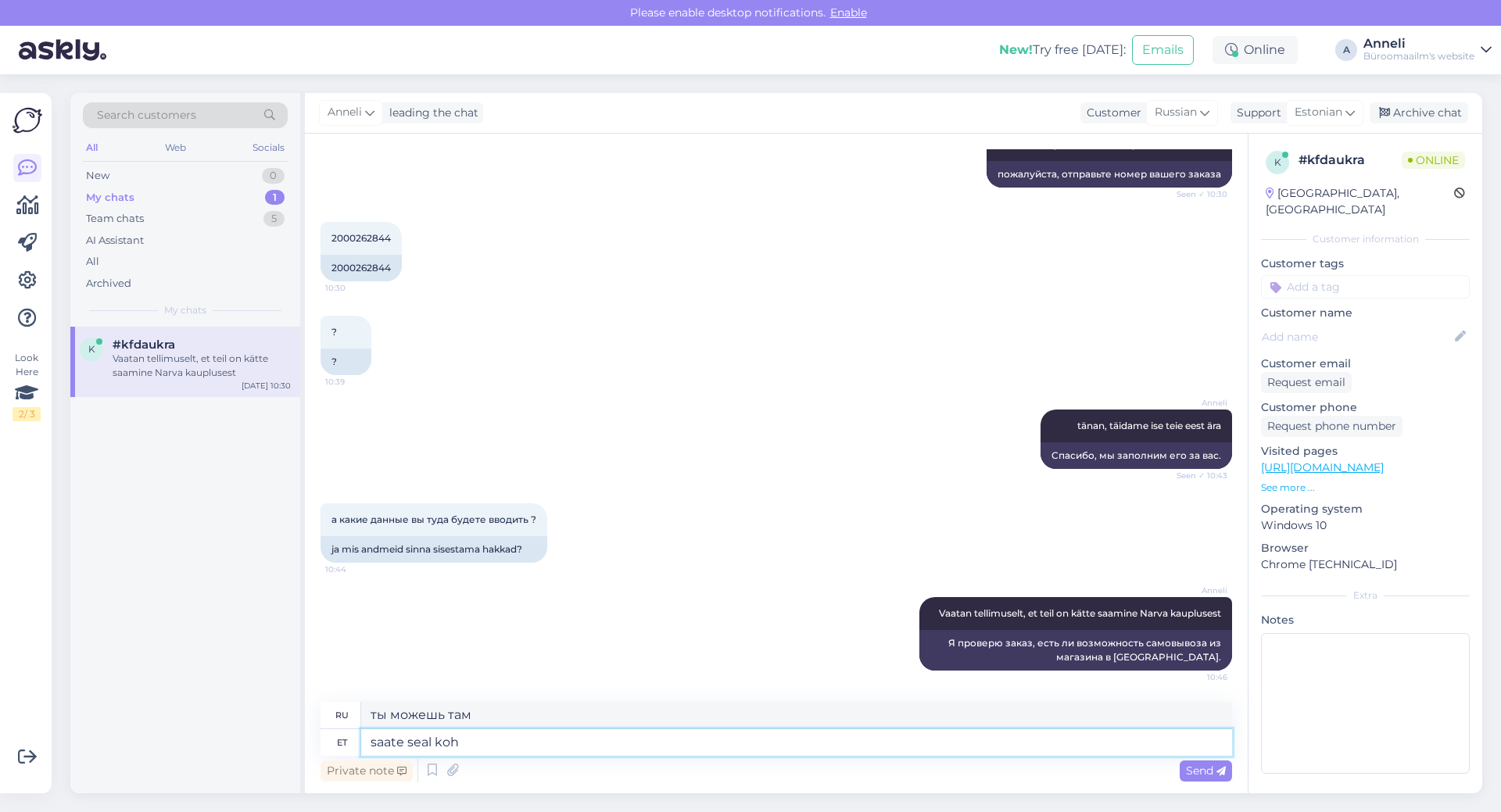
type textarea "saate seal koha"
type textarea "ты получишь там место"
type textarea "saate seal kohapeal"
type textarea "вы можете добраться туда на месте"
type textarea "saate seal kohapeal ka"
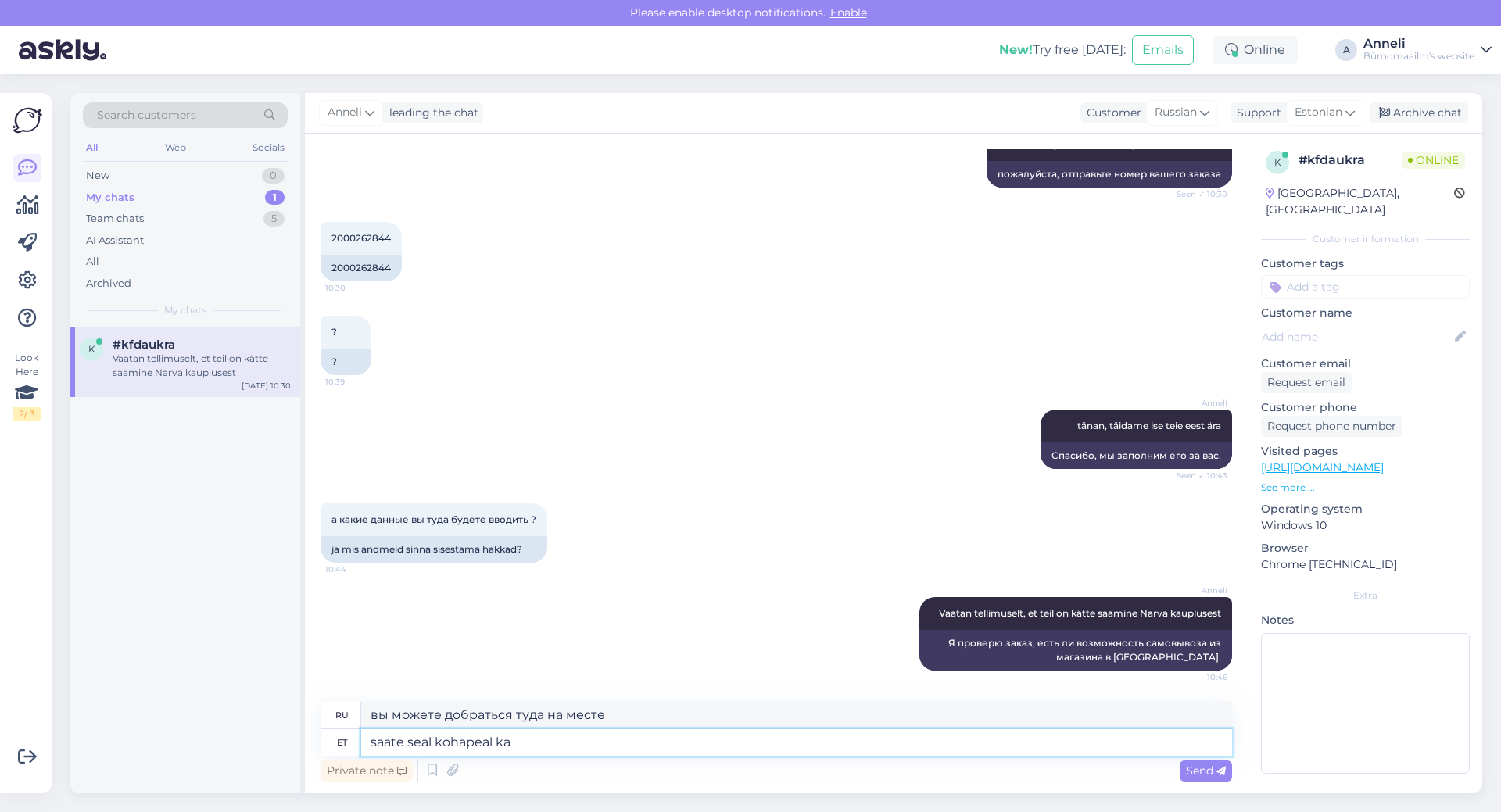
type textarea "вы также можете добраться туда на месте"
type textarea "saate seal kohapeal ka ära t"
type textarea "вы также можете получить его там"
type textarea "saate seal kohapeal ka ära täita"
type textarea "вы также можете заполнить его там"
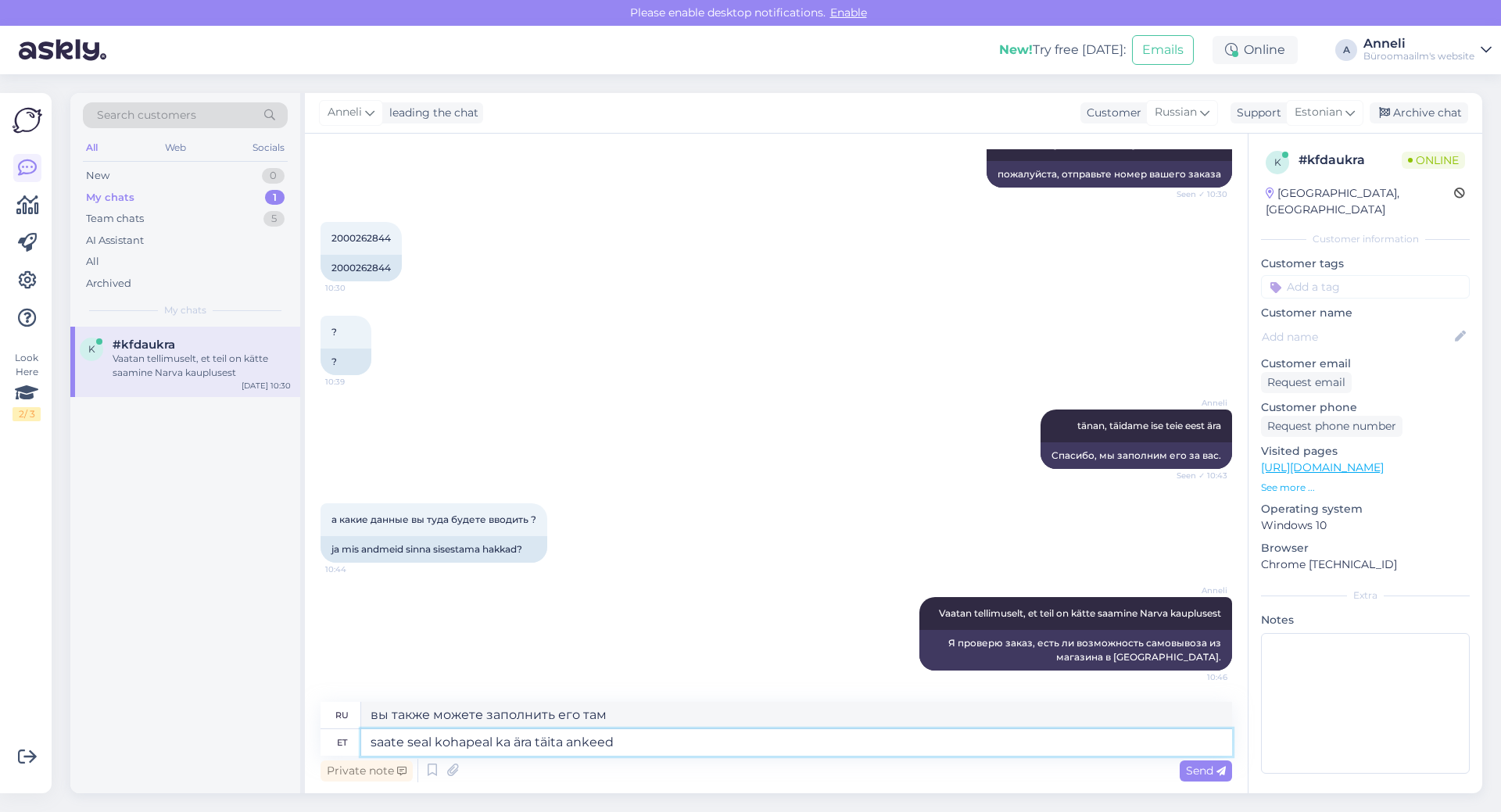
type textarea "saate seal kohapeal ka ära täita ankeedi"
type textarea "Вы также можете заполнить форму там"
type textarea "saate seal kohapeal ka ära täita ankeedi"
click at [1180, 772] on div "Send" at bounding box center [1206, 771] width 52 height 21
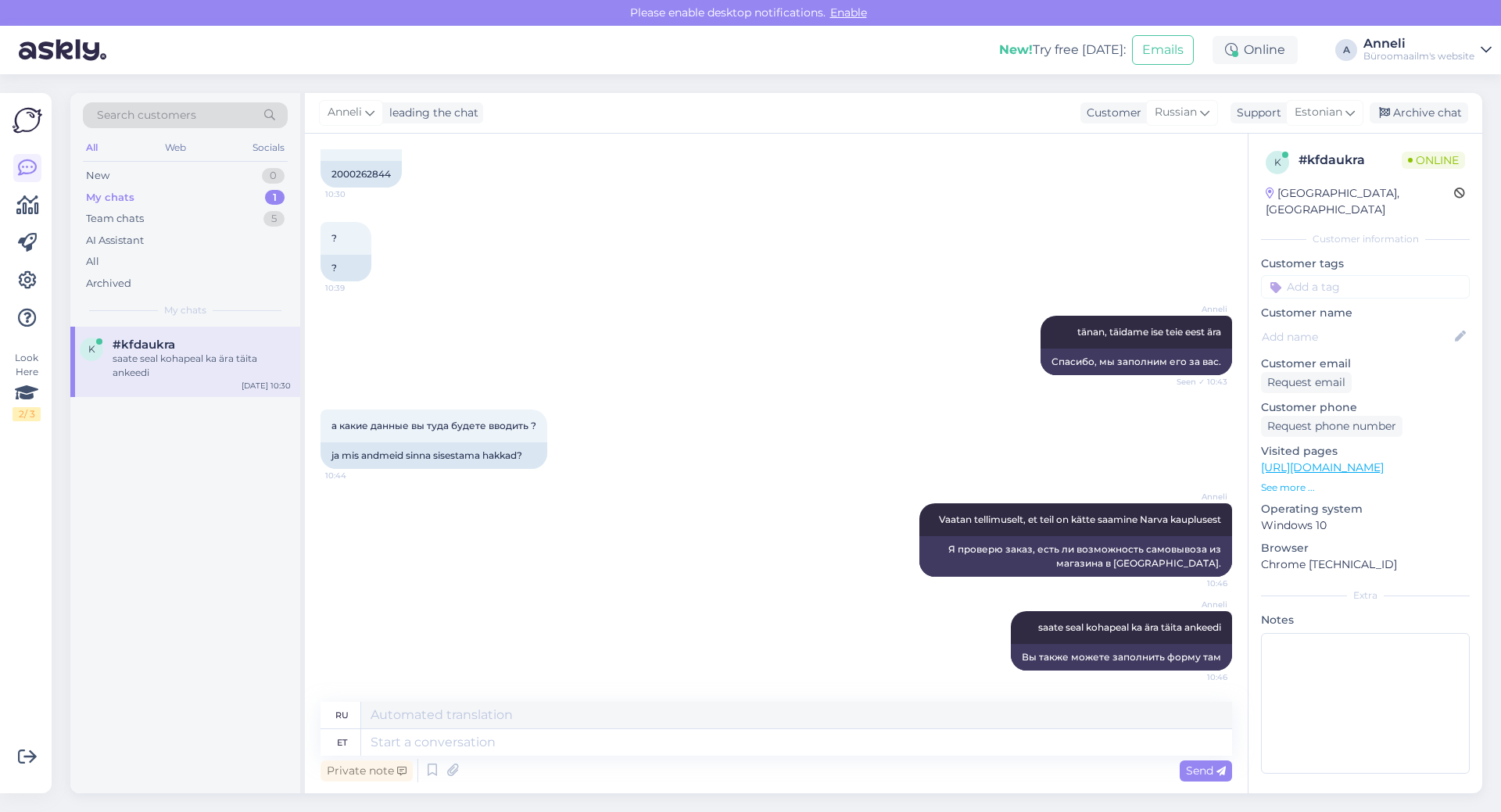
click at [525, 599] on div "[PERSON_NAME] saate seal kohapeal ka ära täita ankeedi 10:46 Вы также можете за…" at bounding box center [777, 641] width 911 height 94
click at [677, 602] on div "[PERSON_NAME] saate seal kohapeal ka ära täita ankeedi 10:46 Вы также можете за…" at bounding box center [777, 641] width 911 height 94
click at [808, 746] on textarea at bounding box center [797, 742] width 871 height 27
